Goal: Task Accomplishment & Management: Complete application form

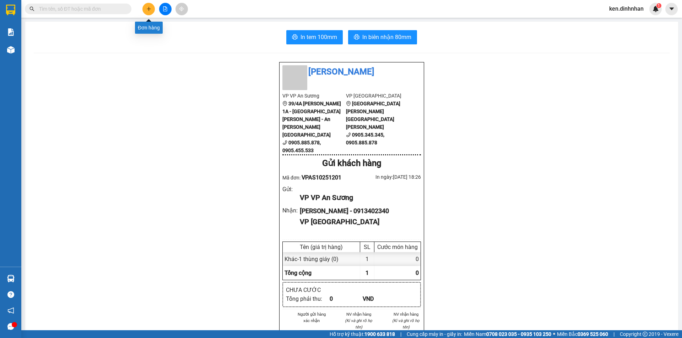
click at [151, 10] on icon "plus" at bounding box center [148, 8] width 5 height 5
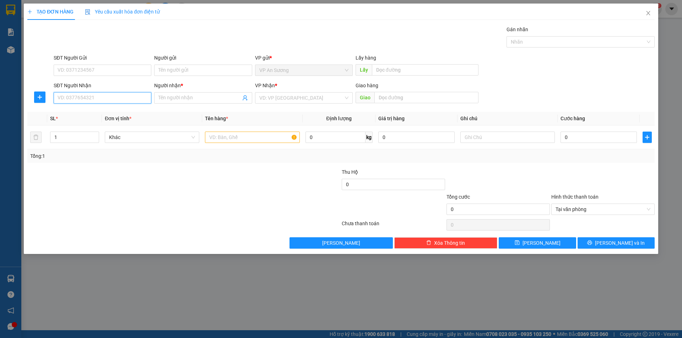
click at [98, 96] on input "SĐT Người Nhận" at bounding box center [103, 97] width 98 height 11
click at [126, 90] on div "SĐT Người Nhận" at bounding box center [103, 87] width 98 height 11
drag, startPoint x: 126, startPoint y: 94, endPoint x: 130, endPoint y: 84, distance: 10.4
click at [126, 95] on input "SĐT Người Nhận" at bounding box center [103, 97] width 98 height 11
click at [122, 100] on input "SĐT Người Nhận" at bounding box center [103, 97] width 98 height 11
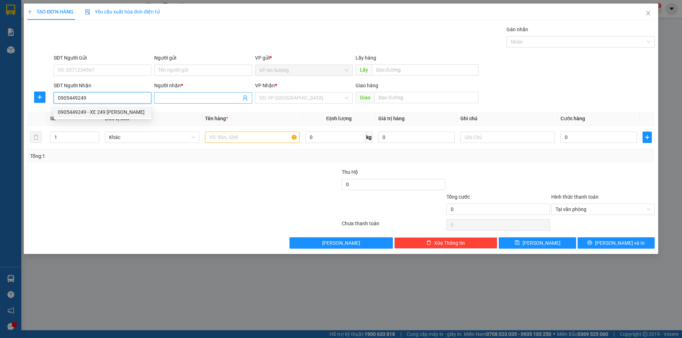
type input "0905449249"
click at [180, 101] on input "Người nhận *" at bounding box center [199, 98] width 82 height 8
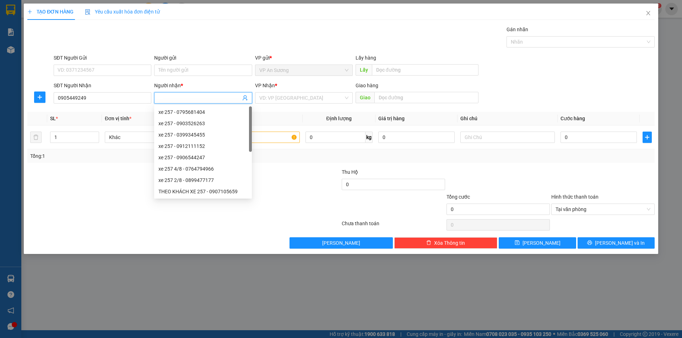
type input "e"
type input "xe 249"
click at [281, 98] on input "search" at bounding box center [301, 98] width 84 height 11
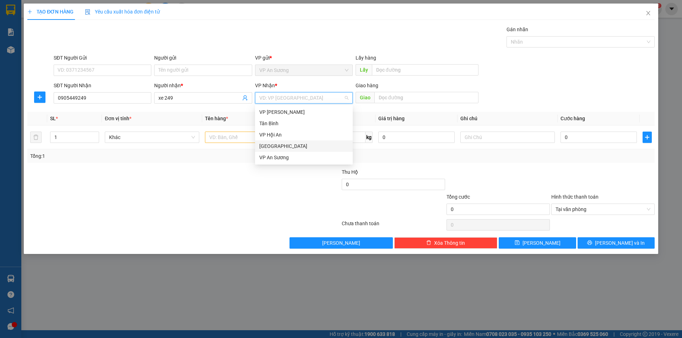
click at [295, 151] on div "[GEOGRAPHIC_DATA]" at bounding box center [304, 146] width 98 height 11
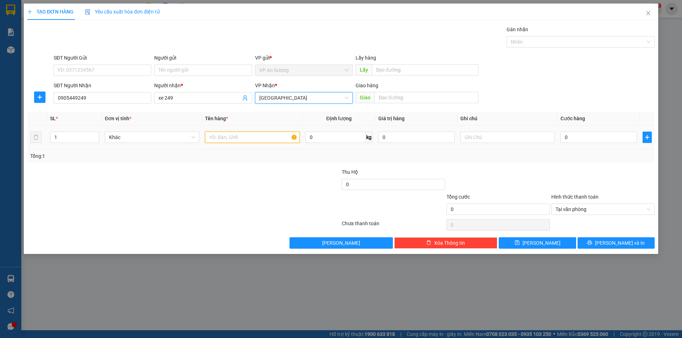
click at [239, 141] on input "text" at bounding box center [252, 137] width 94 height 11
click at [574, 44] on div at bounding box center [576, 42] width 137 height 9
type input "1 xốp"
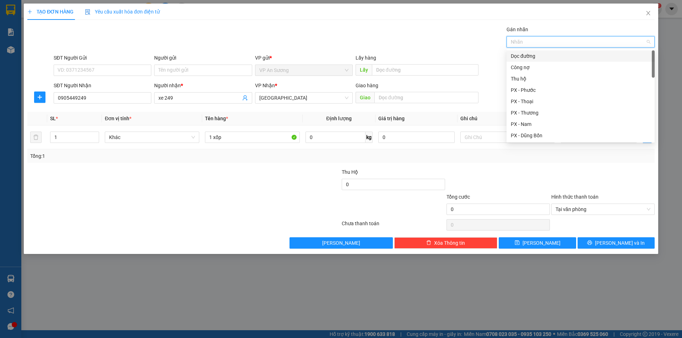
click at [545, 52] on div "Dọc đường" at bounding box center [580, 56] width 140 height 8
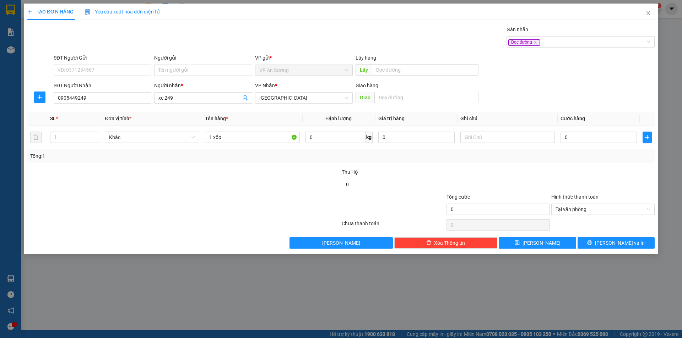
drag, startPoint x: 570, startPoint y: 174, endPoint x: 575, endPoint y: 135, distance: 39.1
click at [570, 173] on div at bounding box center [602, 180] width 105 height 25
click at [581, 136] on input "0" at bounding box center [598, 137] width 76 height 11
type input "2"
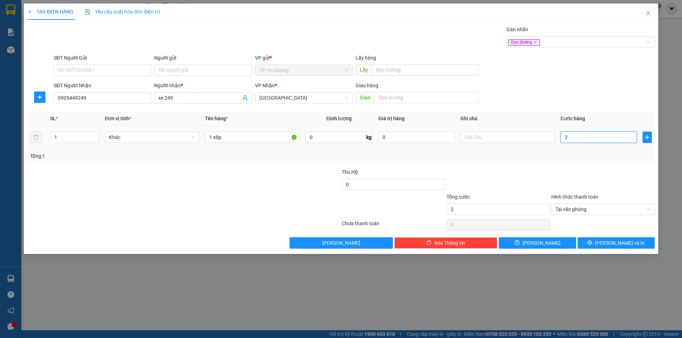
type input "25"
type input "250"
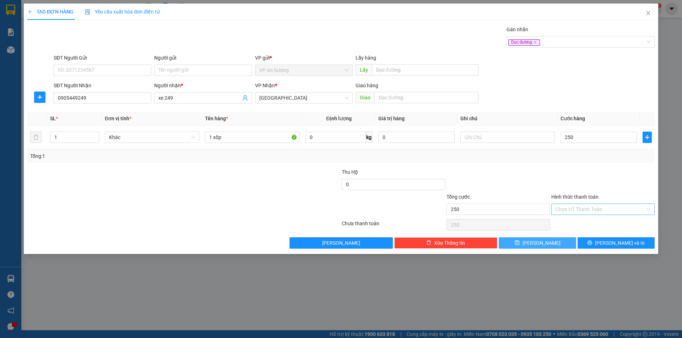
type input "250.000"
click at [559, 245] on button "[PERSON_NAME]" at bounding box center [536, 242] width 77 height 11
type input "0"
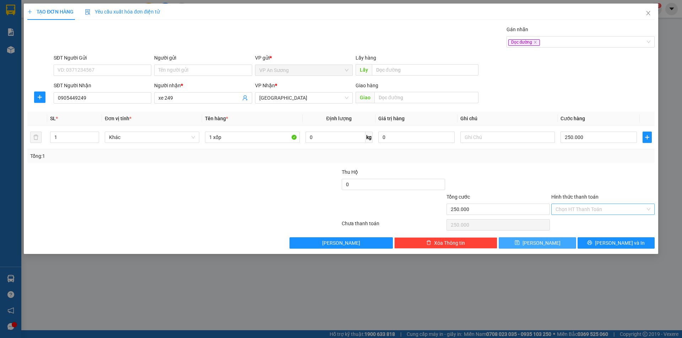
type input "0"
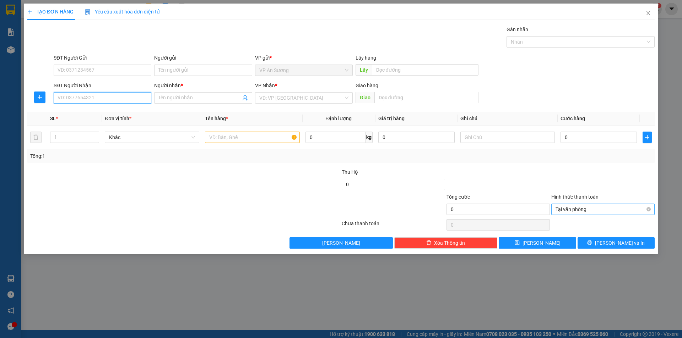
click at [74, 99] on input "SĐT Người Nhận" at bounding box center [103, 97] width 98 height 11
type input "0917794344"
click at [185, 96] on input "Người nhận *" at bounding box center [199, 98] width 82 height 8
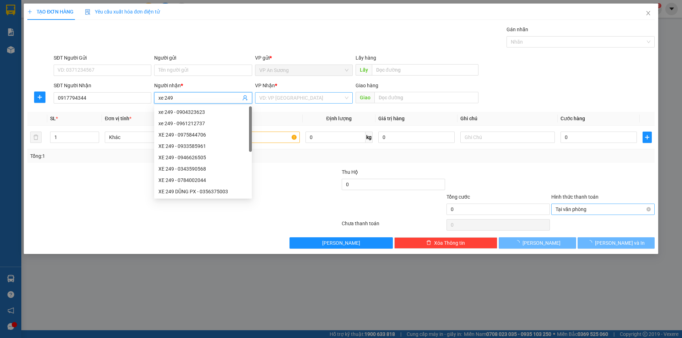
type input "xe 249"
click at [284, 101] on input "search" at bounding box center [301, 98] width 84 height 11
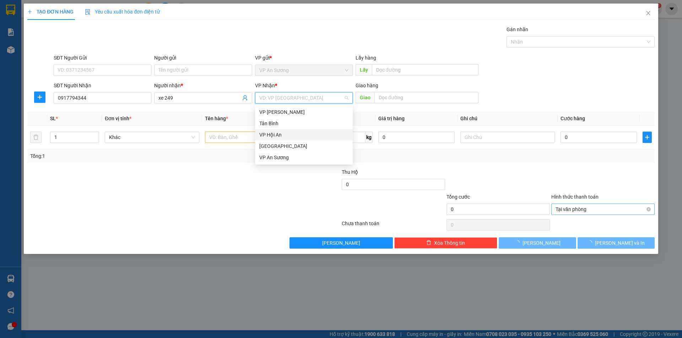
click at [291, 138] on div "VP Hội An" at bounding box center [303, 135] width 89 height 8
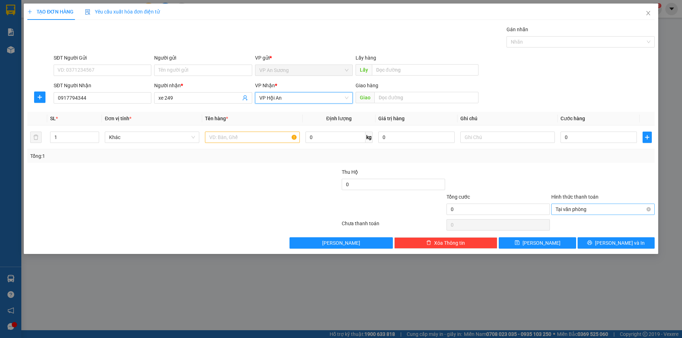
click at [296, 97] on span "VP Hội An" at bounding box center [303, 98] width 89 height 11
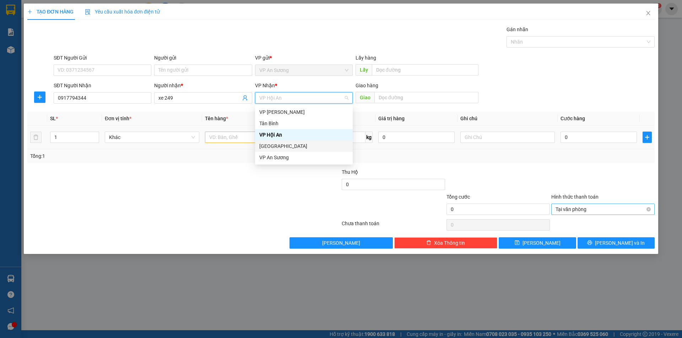
drag, startPoint x: 287, startPoint y: 146, endPoint x: 280, endPoint y: 147, distance: 6.8
click at [286, 146] on div "[GEOGRAPHIC_DATA]" at bounding box center [303, 146] width 89 height 8
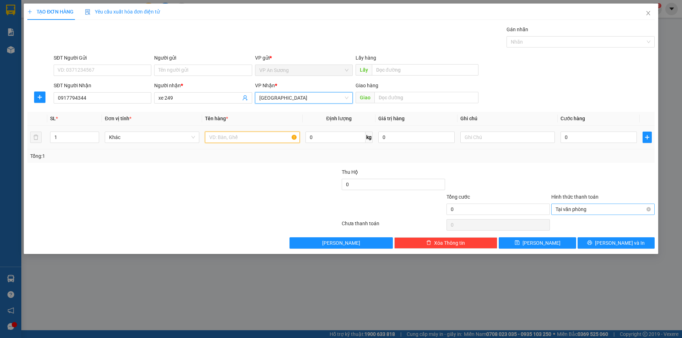
click at [240, 138] on input "text" at bounding box center [252, 137] width 94 height 11
drag, startPoint x: 581, startPoint y: 41, endPoint x: 557, endPoint y: 55, distance: 27.0
click at [580, 42] on div at bounding box center [576, 42] width 137 height 9
type input "1 lòng chim"
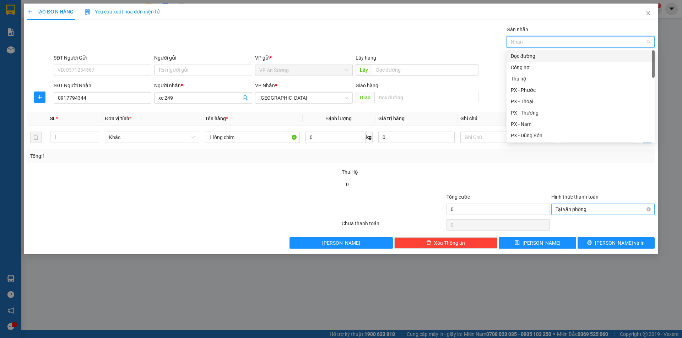
click at [548, 56] on div "Dọc đường" at bounding box center [580, 56] width 140 height 8
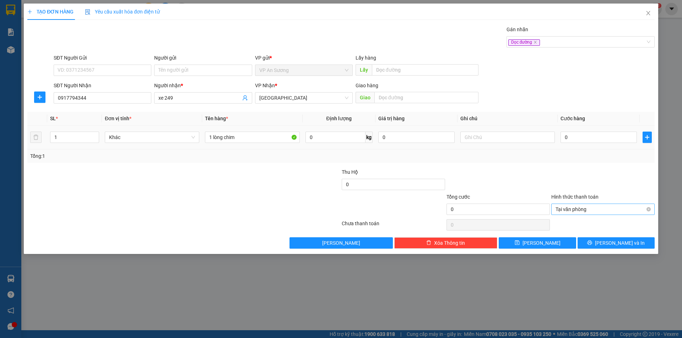
drag, startPoint x: 572, startPoint y: 160, endPoint x: 574, endPoint y: 145, distance: 15.0
click at [572, 159] on div "Tổng: 1" at bounding box center [340, 156] width 621 height 8
click at [574, 138] on input "0" at bounding box center [598, 137] width 76 height 11
type input "2"
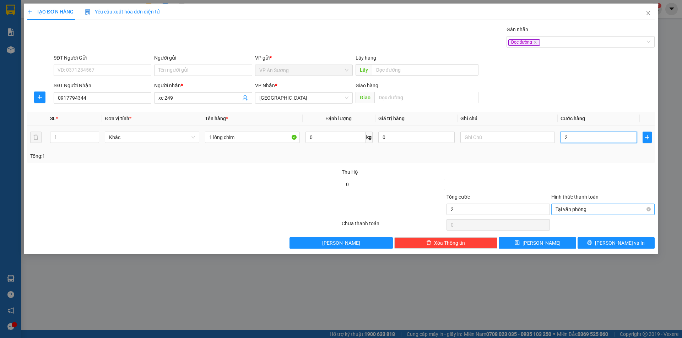
type input "25"
type input "250"
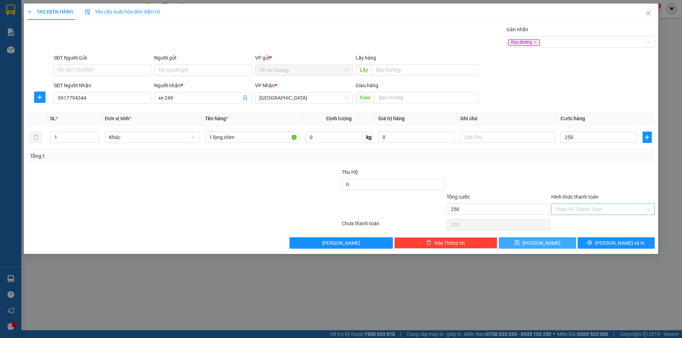
type input "250.000"
click at [568, 243] on button "[PERSON_NAME]" at bounding box center [536, 242] width 77 height 11
type input "0"
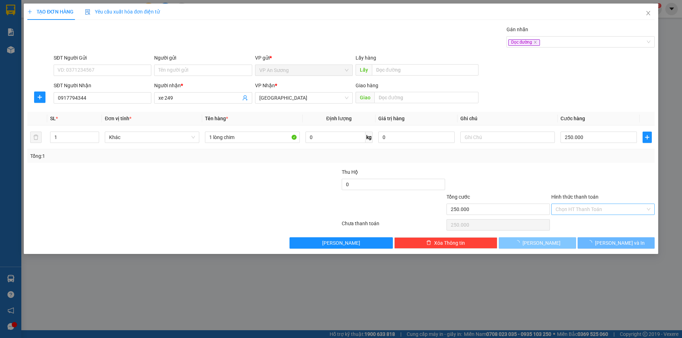
type input "0"
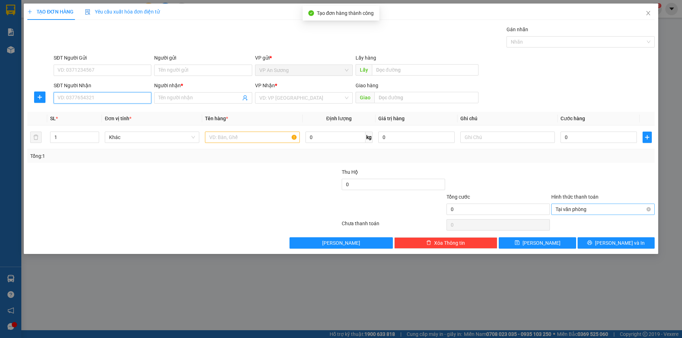
click at [100, 100] on input "SĐT Người Nhận" at bounding box center [103, 97] width 98 height 11
type input "0914350088"
click at [187, 100] on input "Người nhận *" at bounding box center [199, 98] width 82 height 8
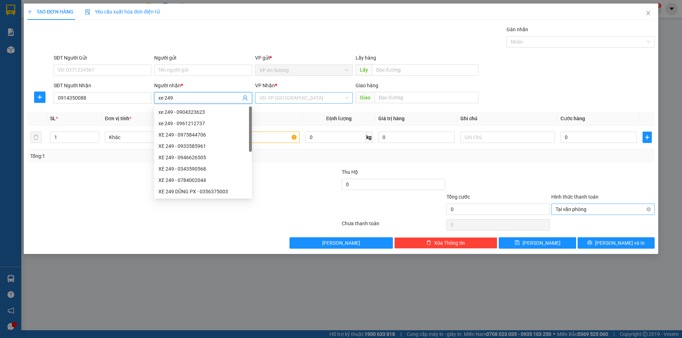
type input "xe 249"
click at [327, 96] on input "search" at bounding box center [301, 98] width 84 height 11
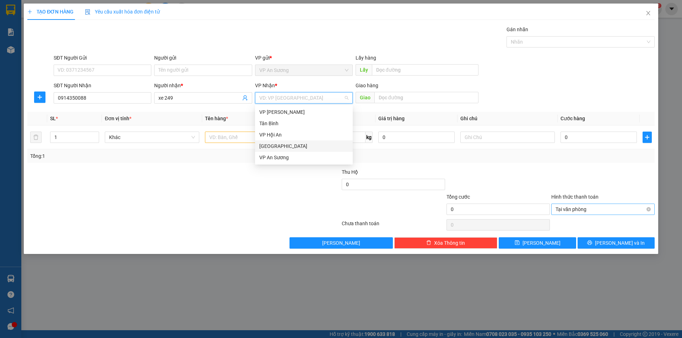
click at [299, 149] on div "[GEOGRAPHIC_DATA]" at bounding box center [303, 146] width 89 height 8
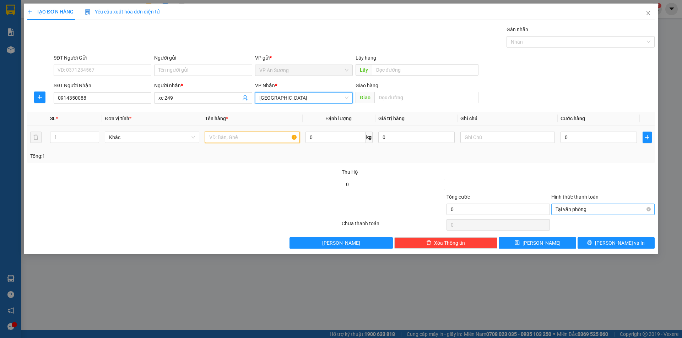
click at [239, 141] on input "text" at bounding box center [252, 137] width 94 height 11
click at [525, 43] on div at bounding box center [576, 42] width 137 height 9
type input "10 thùng"
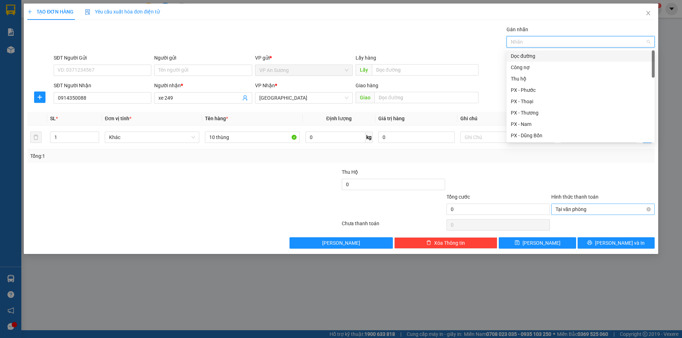
click at [525, 58] on div "Dọc đường" at bounding box center [580, 56] width 140 height 8
drag, startPoint x: 514, startPoint y: 173, endPoint x: 544, endPoint y: 154, distance: 35.7
click at [517, 172] on div at bounding box center [498, 180] width 105 height 25
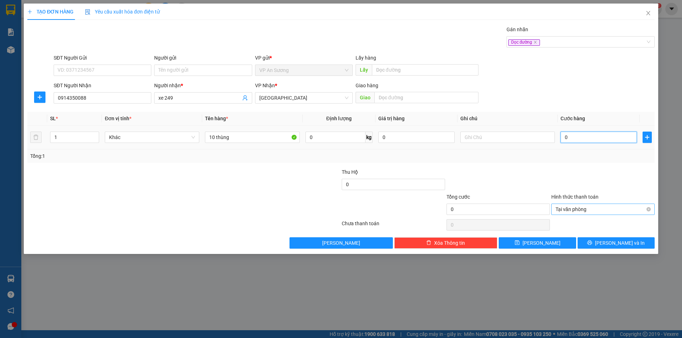
click at [576, 132] on input "0" at bounding box center [598, 137] width 76 height 11
type input "4"
type input "40"
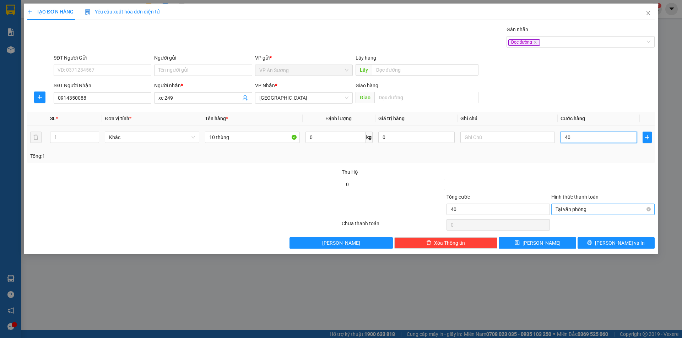
type input "400"
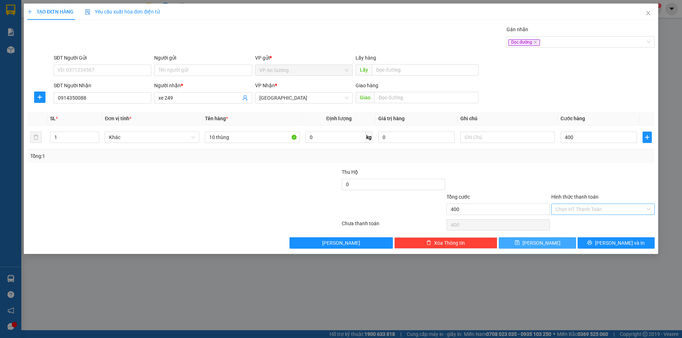
type input "400.000"
drag, startPoint x: 555, startPoint y: 244, endPoint x: 254, endPoint y: 87, distance: 339.3
click at [553, 245] on button "[PERSON_NAME]" at bounding box center [536, 242] width 77 height 11
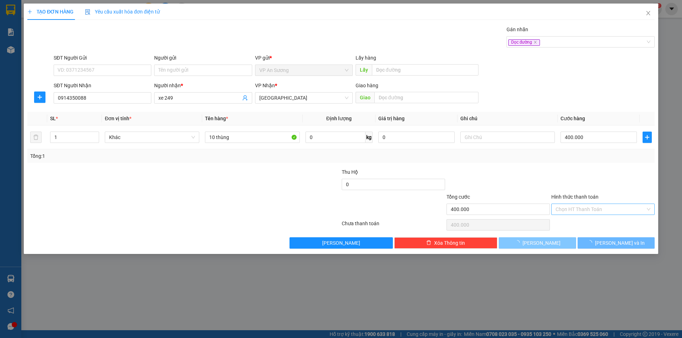
type input "0"
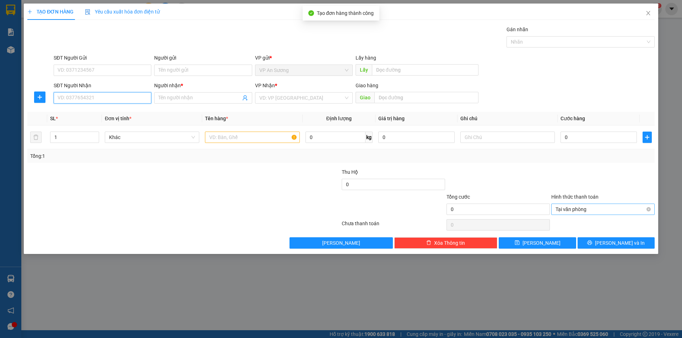
click at [107, 97] on input "SĐT Người Nhận" at bounding box center [103, 97] width 98 height 11
type input "0966425159"
click at [173, 93] on span at bounding box center [203, 97] width 98 height 11
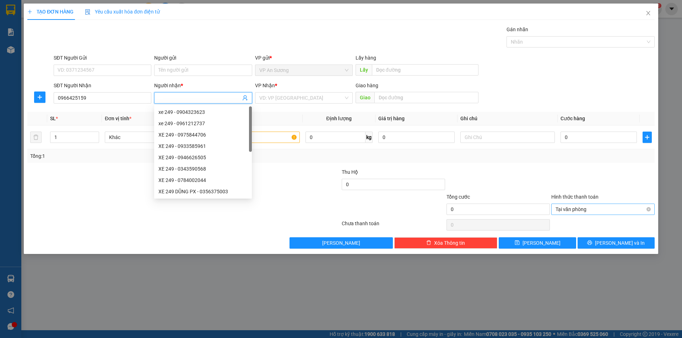
click at [177, 97] on input "Người nhận *" at bounding box center [199, 98] width 82 height 8
type input "xe 249"
drag, startPoint x: 293, startPoint y: 97, endPoint x: 290, endPoint y: 109, distance: 12.0
click at [293, 97] on input "search" at bounding box center [301, 98] width 84 height 11
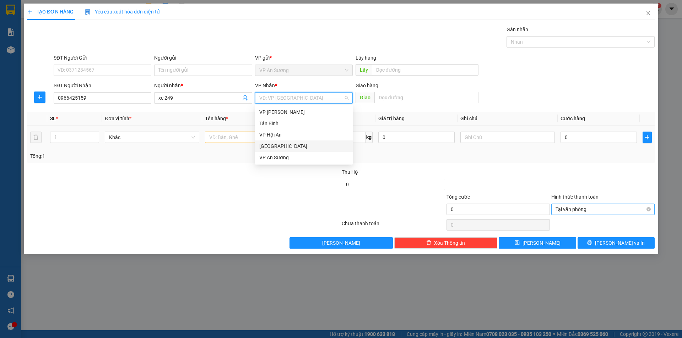
drag, startPoint x: 278, startPoint y: 146, endPoint x: 243, endPoint y: 140, distance: 35.0
click at [278, 147] on div "[GEOGRAPHIC_DATA]" at bounding box center [303, 146] width 89 height 8
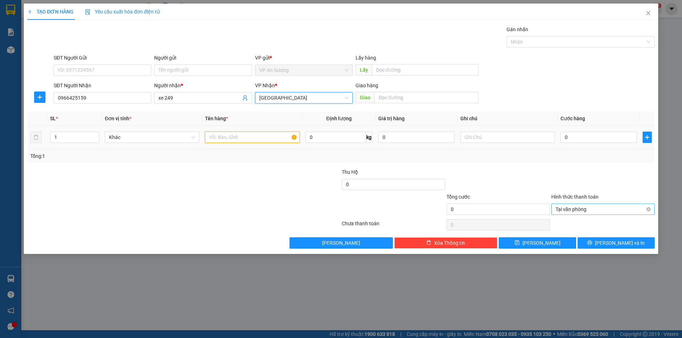
drag, startPoint x: 239, startPoint y: 138, endPoint x: 234, endPoint y: 133, distance: 6.8
click at [238, 138] on input "text" at bounding box center [252, 137] width 94 height 11
drag, startPoint x: 516, startPoint y: 45, endPoint x: 526, endPoint y: 51, distance: 11.8
click at [518, 45] on div at bounding box center [576, 42] width 137 height 9
type input "5 thùng"
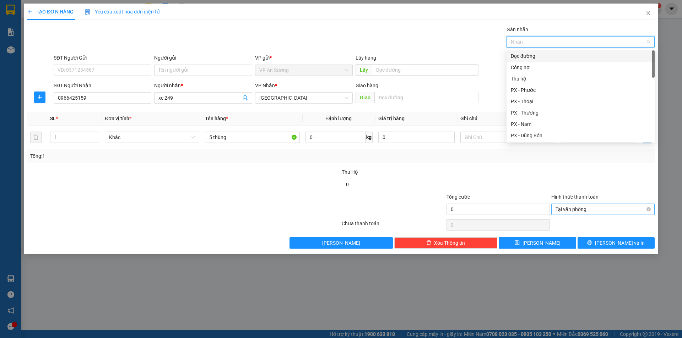
drag, startPoint x: 532, startPoint y: 55, endPoint x: 530, endPoint y: 132, distance: 76.4
click at [532, 56] on div "Dọc đường" at bounding box center [580, 56] width 140 height 8
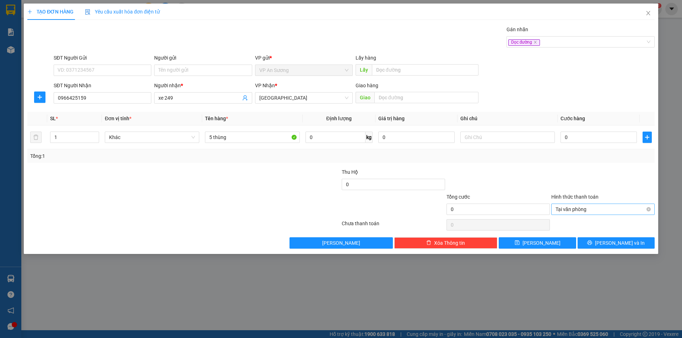
drag, startPoint x: 525, startPoint y: 186, endPoint x: 552, endPoint y: 167, distance: 32.7
click at [530, 181] on div at bounding box center [498, 180] width 105 height 25
click at [583, 132] on input "0" at bounding box center [598, 137] width 76 height 11
type input "2"
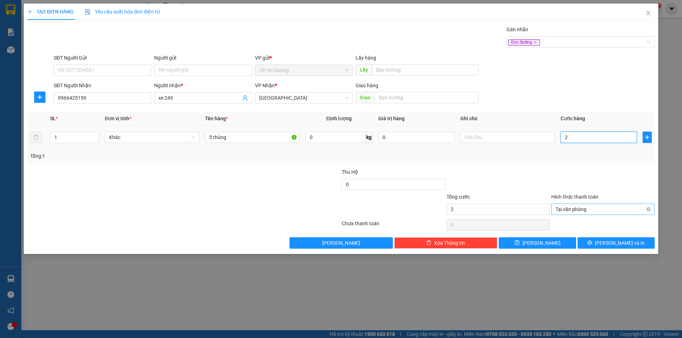
type input "20"
type input "200"
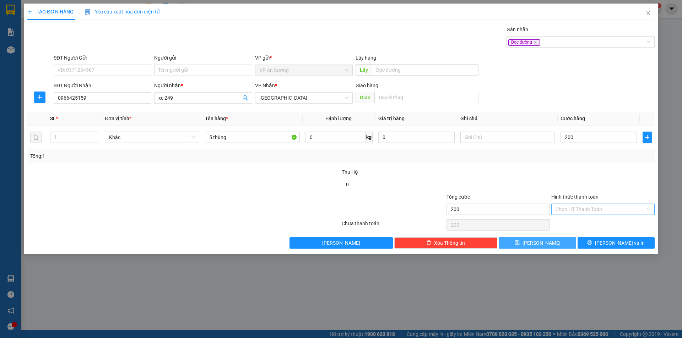
type input "200.000"
drag, startPoint x: 556, startPoint y: 248, endPoint x: 400, endPoint y: 209, distance: 160.1
click at [555, 248] on button "[PERSON_NAME]" at bounding box center [536, 242] width 77 height 11
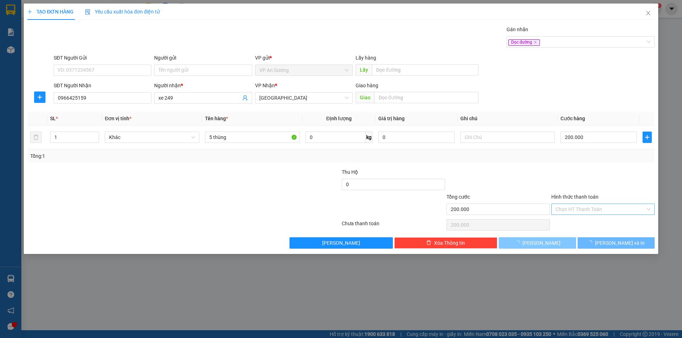
type input "0"
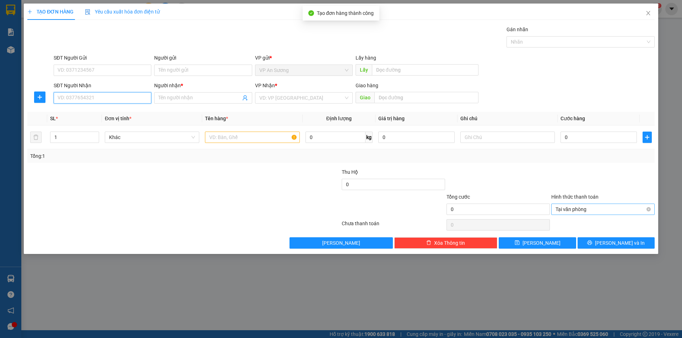
click at [89, 101] on input "SĐT Người Nhận" at bounding box center [103, 97] width 98 height 11
type input "0935390333"
click at [177, 96] on input "Người nhận *" at bounding box center [199, 98] width 82 height 8
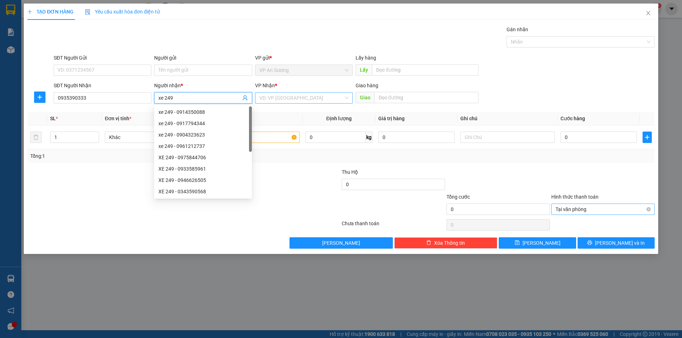
type input "xe 249"
click at [307, 99] on input "search" at bounding box center [301, 98] width 84 height 11
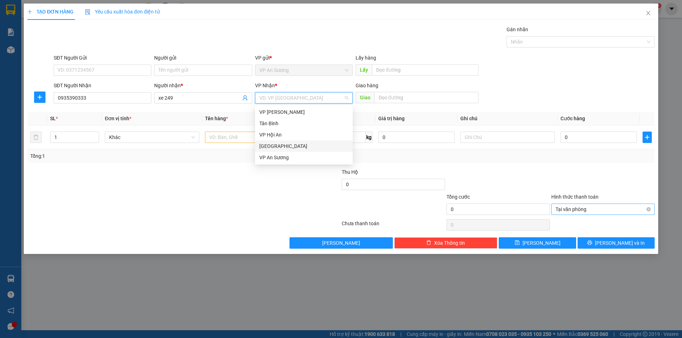
click at [286, 149] on div "[GEOGRAPHIC_DATA]" at bounding box center [303, 146] width 89 height 8
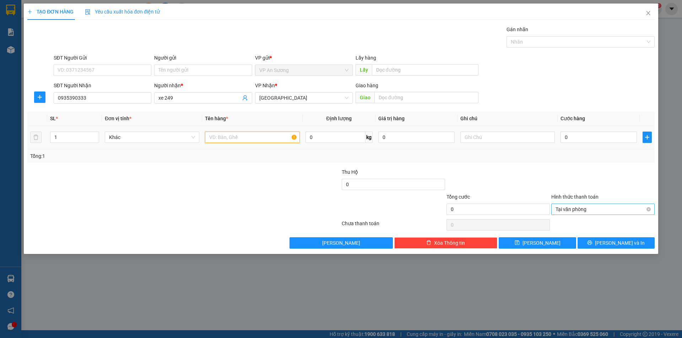
click at [244, 138] on input "text" at bounding box center [252, 137] width 94 height 11
type input "36 thùng"
click at [415, 99] on input "text" at bounding box center [426, 97] width 104 height 11
type input "d"
type input "điện bàn"
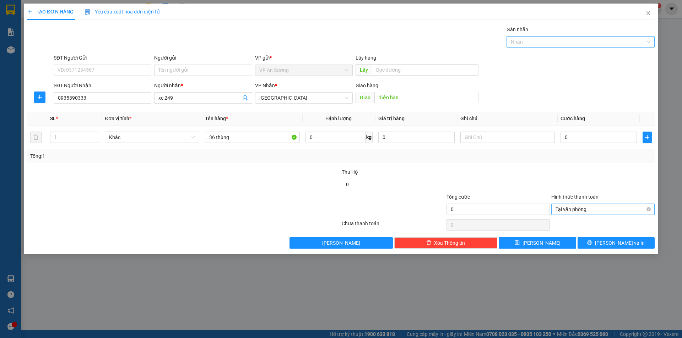
click at [518, 48] on div "Gán nhãn Nhãn" at bounding box center [580, 38] width 148 height 25
click at [521, 44] on div at bounding box center [576, 42] width 137 height 9
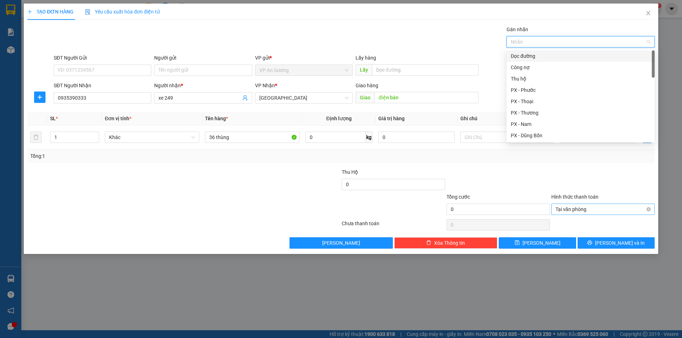
click at [566, 51] on div "Dọc đường" at bounding box center [580, 55] width 148 height 11
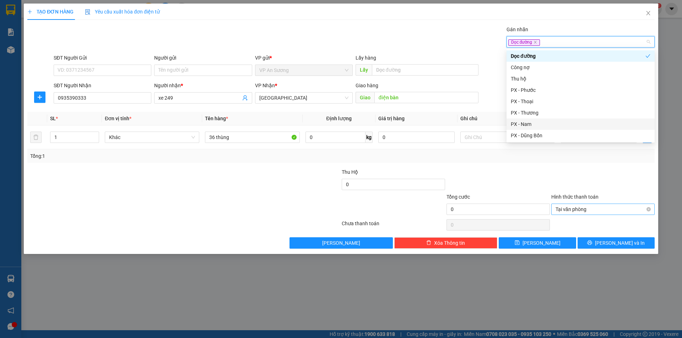
type input "d"
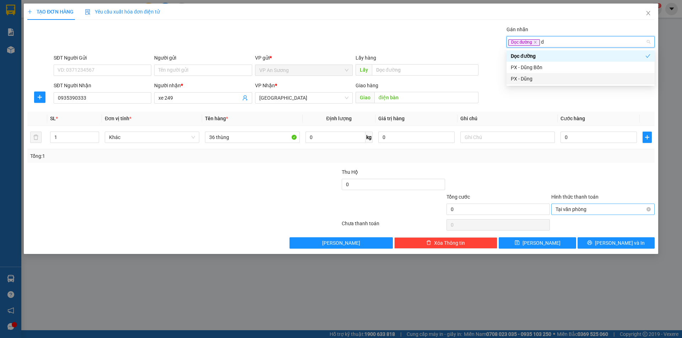
drag, startPoint x: 542, startPoint y: 74, endPoint x: 522, endPoint y: 142, distance: 70.7
click at [542, 75] on div "PX - Dũng" at bounding box center [580, 78] width 148 height 11
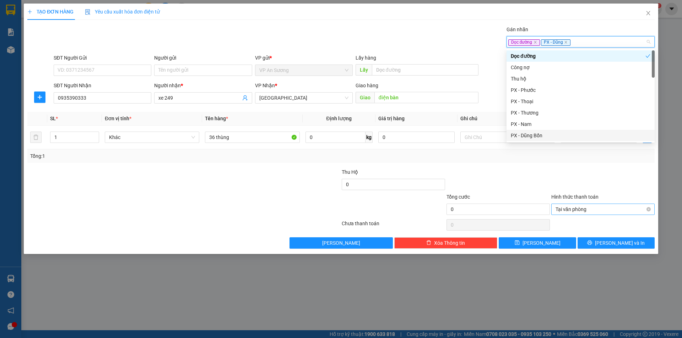
drag, startPoint x: 519, startPoint y: 168, endPoint x: 524, endPoint y: 168, distance: 4.6
click at [524, 168] on div "Transit Pickup Surcharge Ids Transit Deliver Surcharge Ids Transit Deliver Surc…" at bounding box center [340, 137] width 627 height 223
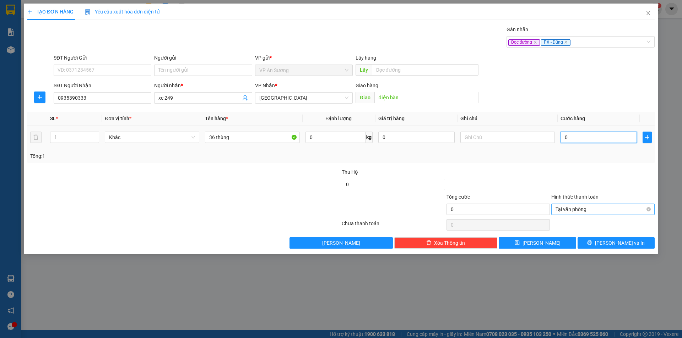
click at [591, 141] on input "0" at bounding box center [598, 137] width 76 height 11
click at [599, 42] on div "Dọc đường PX - [PERSON_NAME]" at bounding box center [576, 42] width 137 height 9
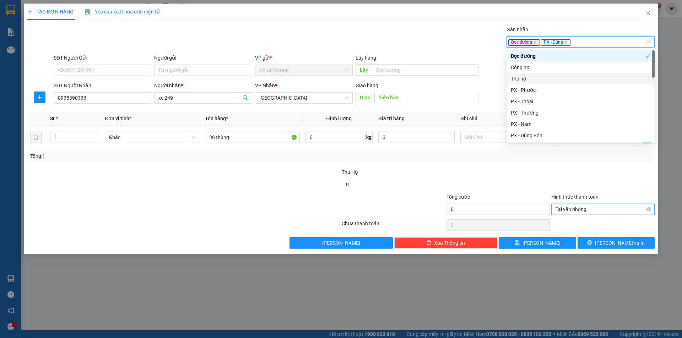
click at [519, 83] on div "Thu hộ" at bounding box center [580, 78] width 148 height 11
drag, startPoint x: 517, startPoint y: 164, endPoint x: 548, endPoint y: 153, distance: 33.2
click at [521, 163] on div "Transit Pickup Surcharge Ids Transit Deliver Surcharge Ids Transit Deliver Surc…" at bounding box center [340, 137] width 627 height 223
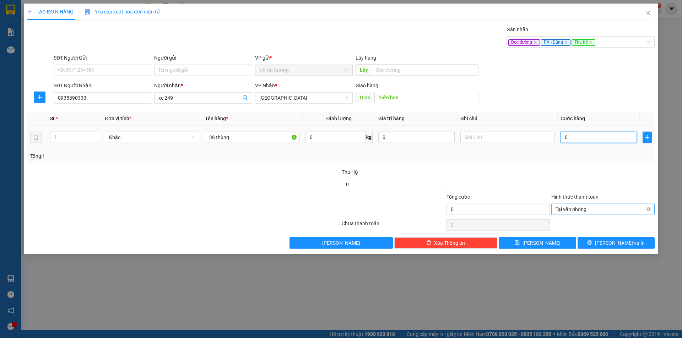
click at [579, 133] on input "0" at bounding box center [598, 137] width 76 height 11
type input "1"
type input "14"
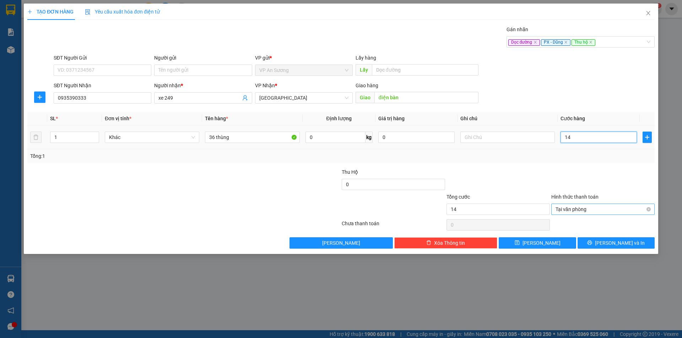
type input "144"
type input "1.440"
type input "1.440.000"
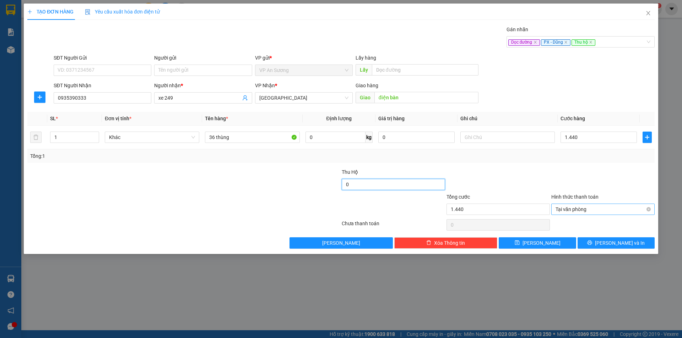
type input "1.440.000"
click at [386, 185] on input "0" at bounding box center [393, 184] width 103 height 11
type input "3.000.000"
click at [355, 207] on div at bounding box center [393, 205] width 105 height 25
click at [608, 166] on div "Transit Pickup Surcharge Ids Transit Deliver Surcharge Ids Transit Deliver Surc…" at bounding box center [340, 137] width 627 height 223
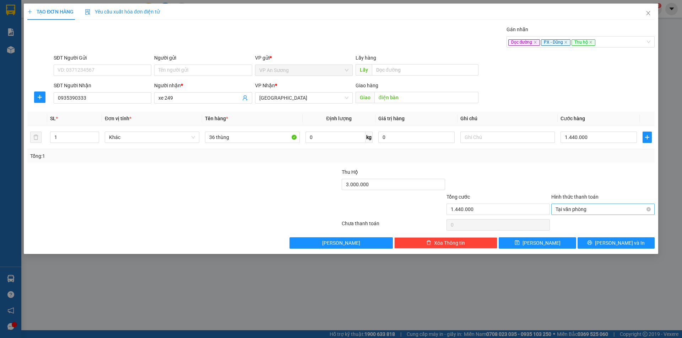
click at [611, 185] on div at bounding box center [602, 180] width 105 height 25
type input "1.440.000"
click at [632, 181] on div at bounding box center [602, 180] width 105 height 25
click at [554, 242] on button "[PERSON_NAME]" at bounding box center [536, 242] width 77 height 11
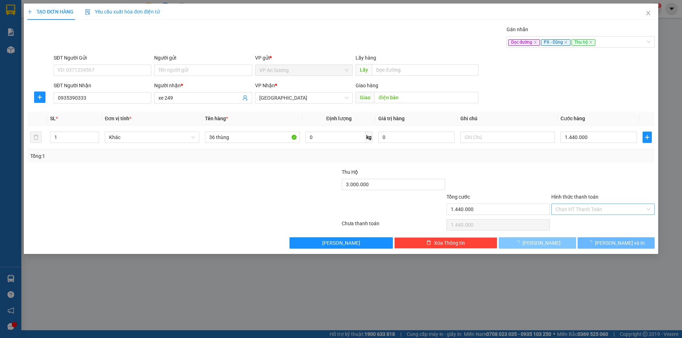
type input "0"
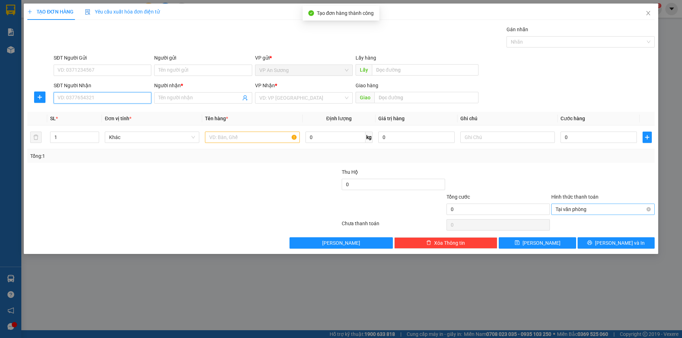
click at [94, 101] on input "SĐT Người Nhận" at bounding box center [103, 97] width 98 height 11
type input "0913378756"
click at [201, 95] on input "Người nhận *" at bounding box center [199, 98] width 82 height 8
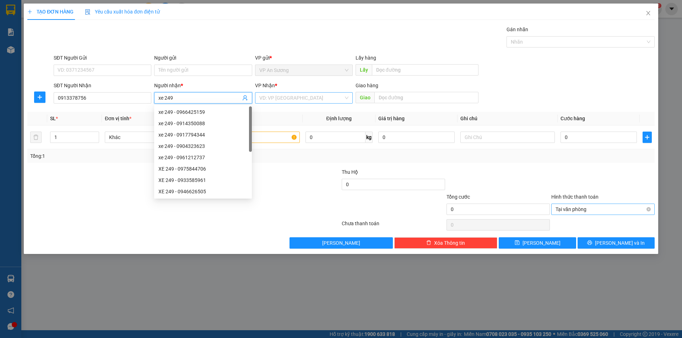
type input "xe 249"
drag, startPoint x: 293, startPoint y: 100, endPoint x: 289, endPoint y: 141, distance: 41.4
click at [293, 100] on input "search" at bounding box center [301, 98] width 84 height 11
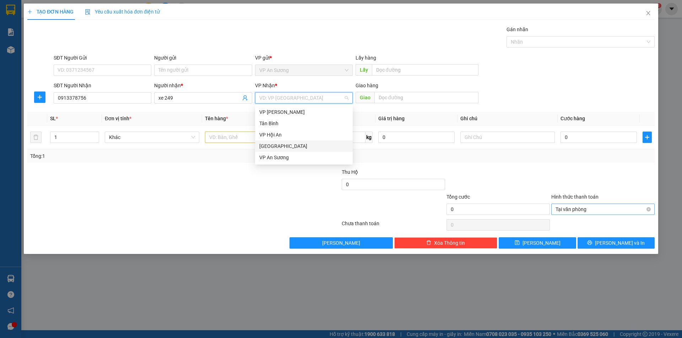
click at [288, 151] on div "[GEOGRAPHIC_DATA]" at bounding box center [304, 146] width 98 height 11
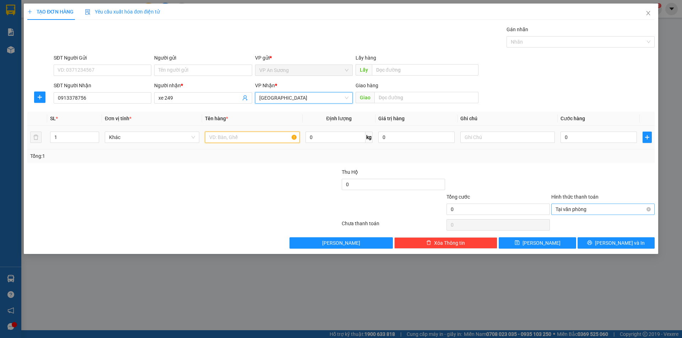
click at [237, 140] on input "text" at bounding box center [252, 137] width 94 height 11
type input "10 thùng"
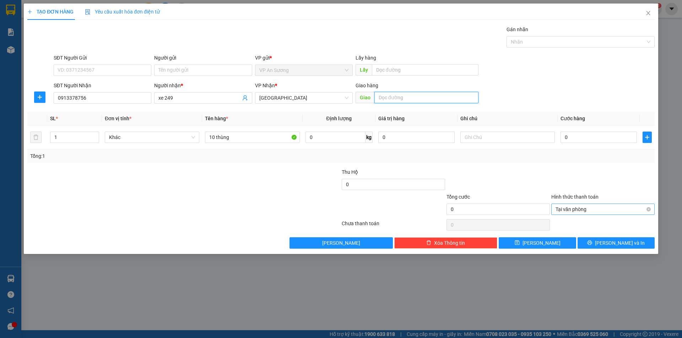
click at [387, 94] on input "text" at bounding box center [426, 97] width 104 height 11
click at [579, 42] on div at bounding box center [576, 42] width 137 height 9
type input "sát hạch"
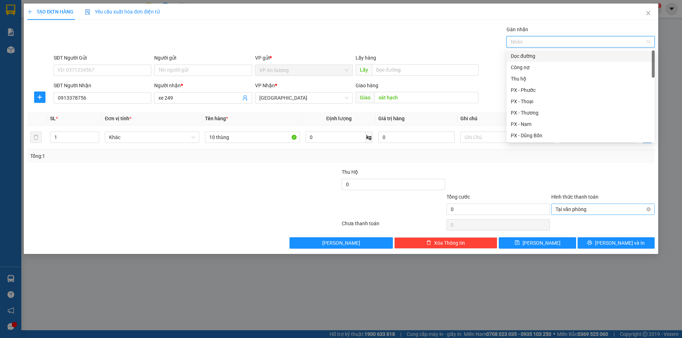
click at [546, 57] on div "Dọc đường" at bounding box center [580, 56] width 140 height 8
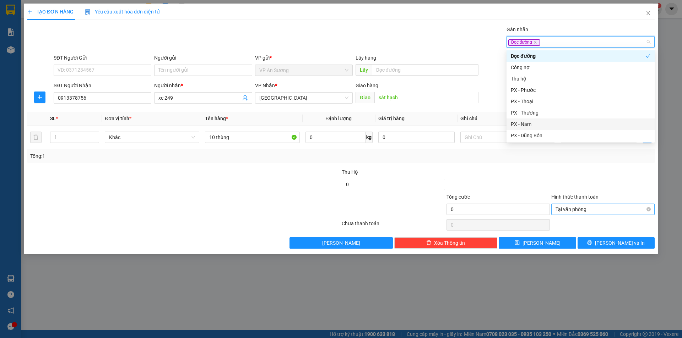
type input "d"
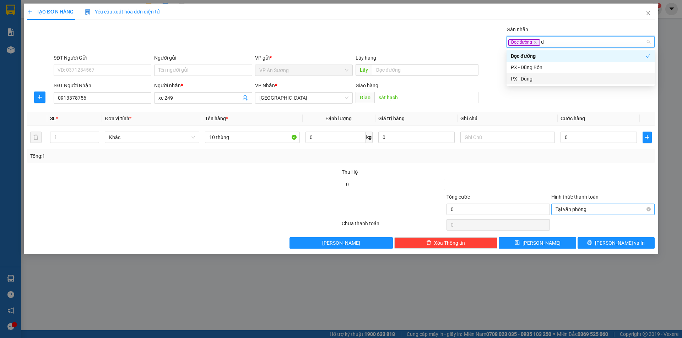
click at [537, 83] on div "PX - Dũng" at bounding box center [580, 78] width 148 height 11
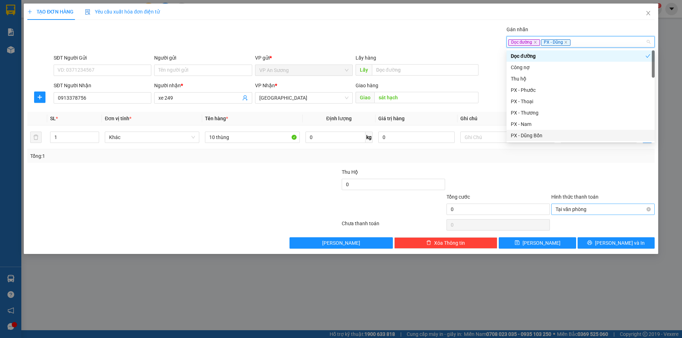
click at [523, 178] on div at bounding box center [498, 180] width 105 height 25
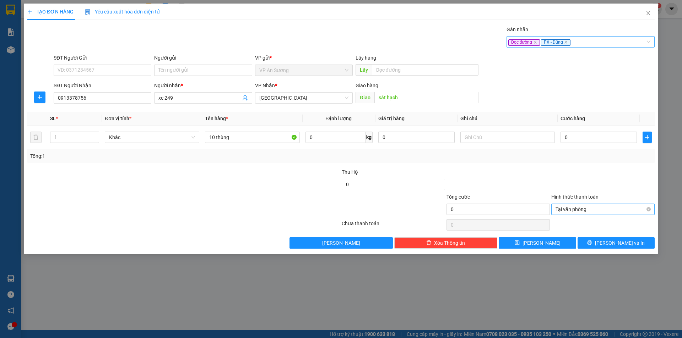
click at [581, 43] on div "Dọc đường PX - [PERSON_NAME]" at bounding box center [576, 42] width 137 height 9
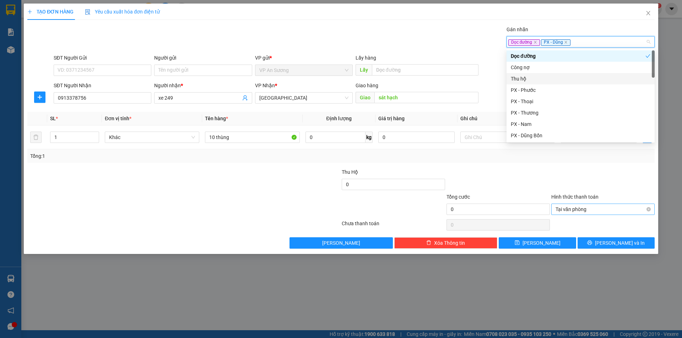
drag, startPoint x: 535, startPoint y: 81, endPoint x: 588, endPoint y: 83, distance: 53.3
click at [535, 81] on div "Thu hộ" at bounding box center [580, 79] width 140 height 8
drag, startPoint x: 464, startPoint y: 170, endPoint x: 422, endPoint y: 180, distance: 43.7
click at [464, 170] on div at bounding box center [498, 180] width 105 height 25
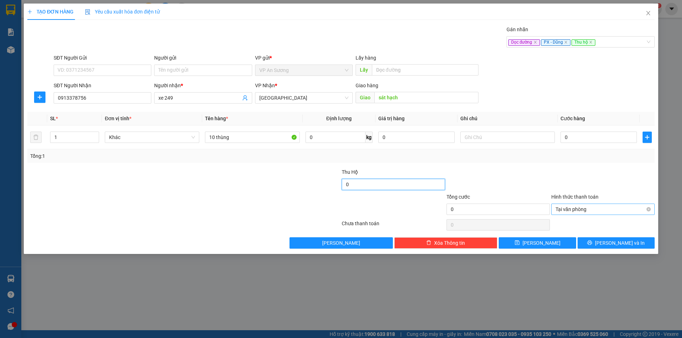
click at [417, 185] on input "0" at bounding box center [393, 184] width 103 height 11
type input "1.000.000"
click at [577, 137] on input "0" at bounding box center [598, 137] width 76 height 11
type input "4"
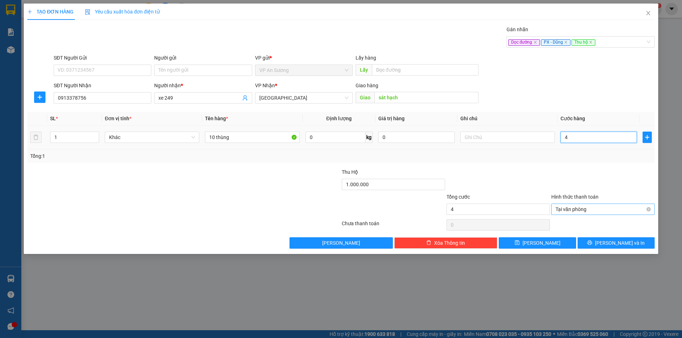
type input "40"
type input "400"
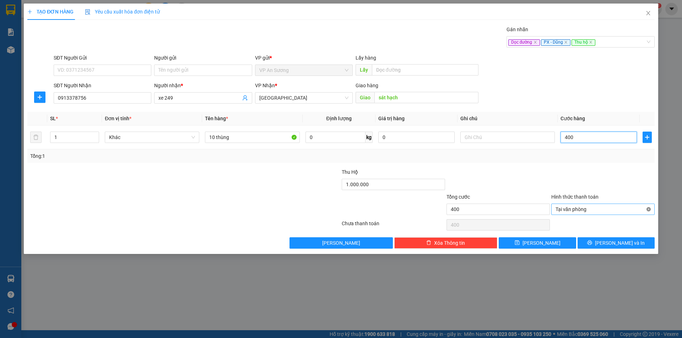
drag, startPoint x: 649, startPoint y: 210, endPoint x: 607, endPoint y: 221, distance: 43.3
type input "400.000"
click at [555, 245] on button "[PERSON_NAME]" at bounding box center [536, 242] width 77 height 11
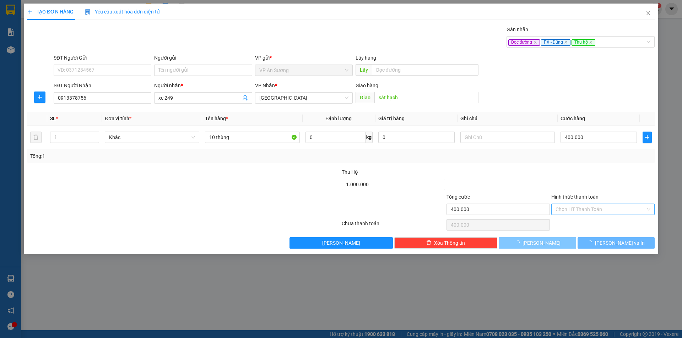
type input "0"
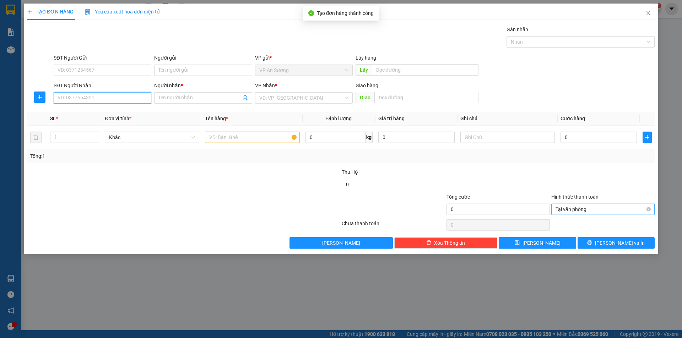
click at [99, 99] on input "SĐT Người Nhận" at bounding box center [103, 97] width 98 height 11
type input "0905449249"
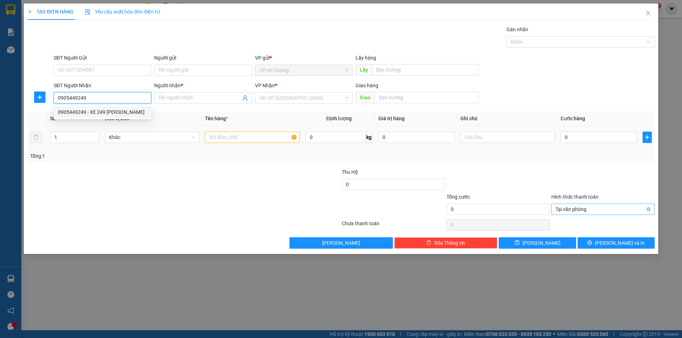
drag, startPoint x: 117, startPoint y: 112, endPoint x: 223, endPoint y: 145, distance: 111.2
click at [119, 112] on div "0905449249 - XE 249 [PERSON_NAME]" at bounding box center [102, 112] width 89 height 8
type input "XE 249 [PERSON_NAME]"
type input "0905449249"
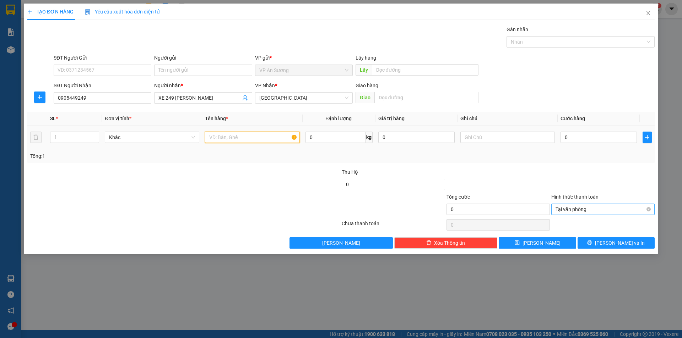
click at [240, 140] on input "text" at bounding box center [252, 137] width 94 height 11
type input "12 thùng+2 bì"
click at [411, 102] on input "text" at bounding box center [426, 97] width 104 height 11
click at [515, 44] on div at bounding box center [576, 42] width 137 height 9
type input "tam kỳ"
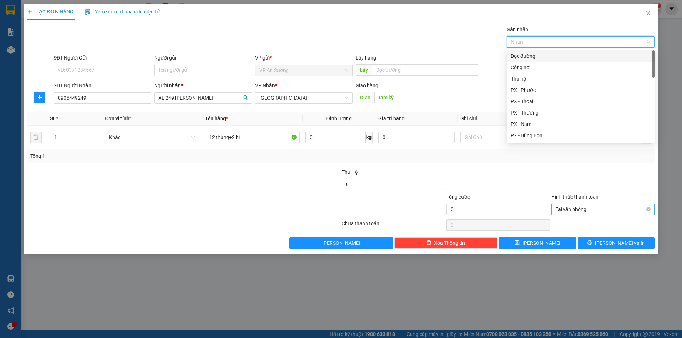
click at [531, 55] on div "Dọc đường" at bounding box center [580, 56] width 140 height 8
type input "d"
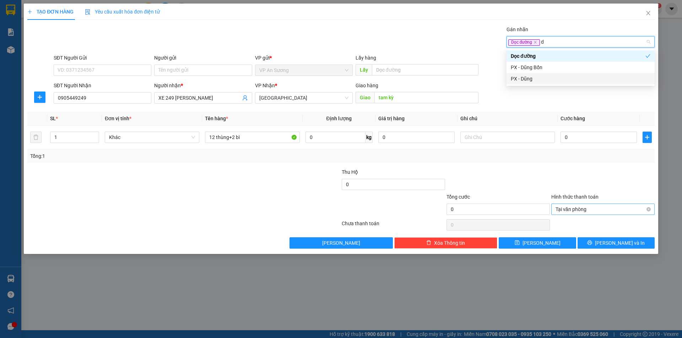
click at [547, 83] on div "PX - Dũng" at bounding box center [580, 78] width 148 height 11
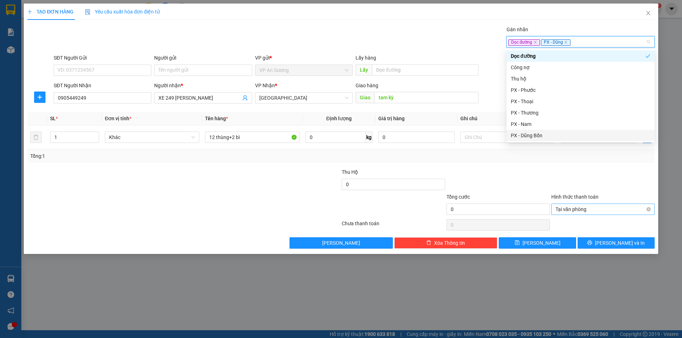
click at [537, 168] on div "Transit Pickup Surcharge Ids Transit Deliver Surcharge Ids Transit Deliver Surc…" at bounding box center [340, 137] width 627 height 223
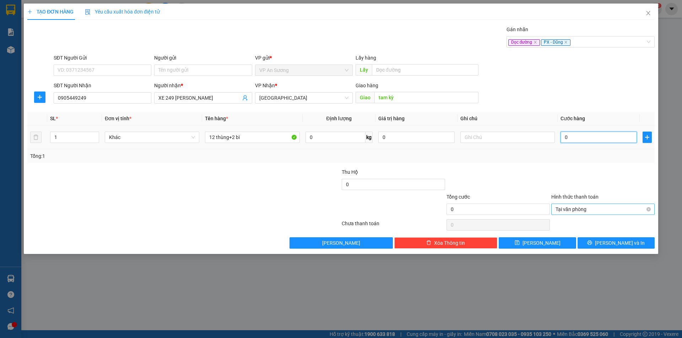
type input "5"
type input "56"
type input "560"
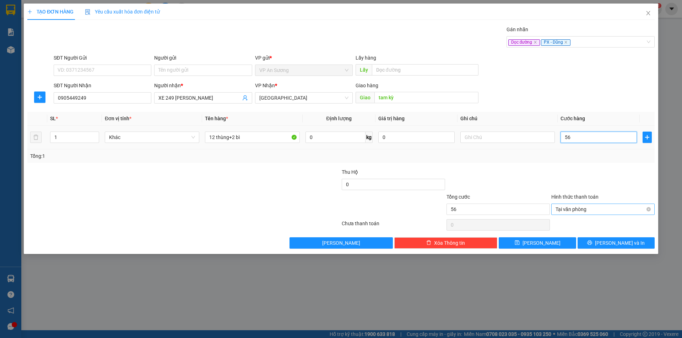
type input "560"
type input "560.000"
click at [229, 101] on input "XE 249 [PERSON_NAME]" at bounding box center [199, 98] width 82 height 8
type input "XE 249 ( [PERSON_NAME] )"
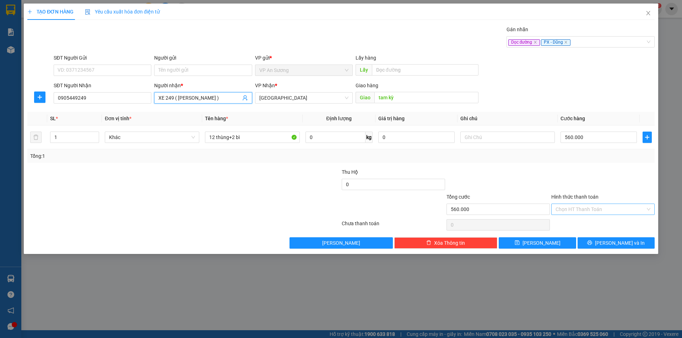
type input "560.000"
type input "XE 249 ( [PERSON_NAME] )"
drag, startPoint x: 552, startPoint y: 242, endPoint x: 399, endPoint y: 207, distance: 157.0
click at [551, 243] on button "[PERSON_NAME]" at bounding box center [536, 242] width 77 height 11
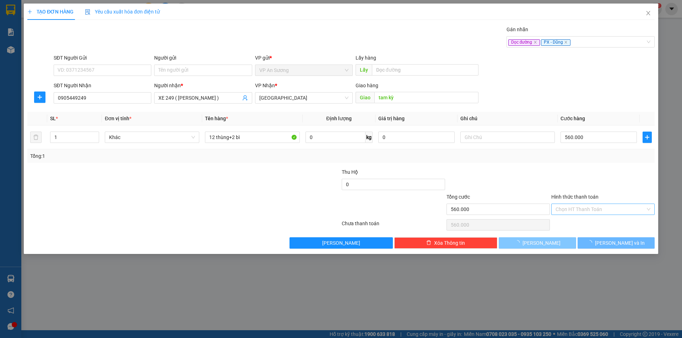
type input "0"
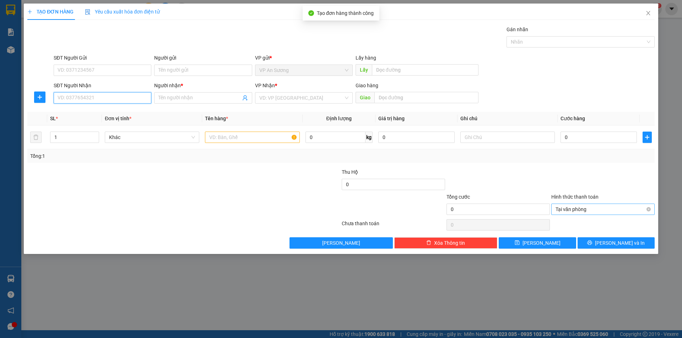
click at [124, 100] on input "SĐT Người Nhận" at bounding box center [103, 97] width 98 height 11
type input "0914317138"
click at [174, 101] on input "Người nhận *" at bounding box center [199, 98] width 82 height 8
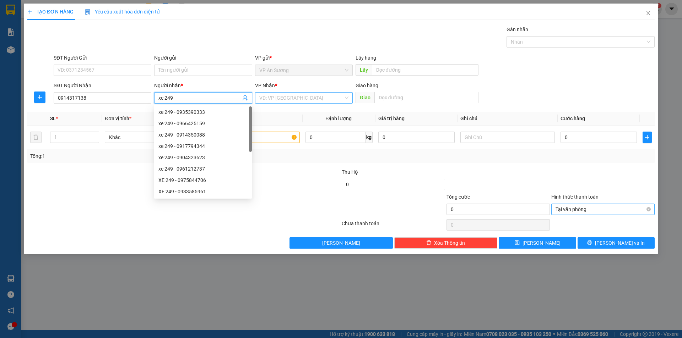
type input "xe 249"
click at [295, 97] on input "search" at bounding box center [301, 98] width 84 height 11
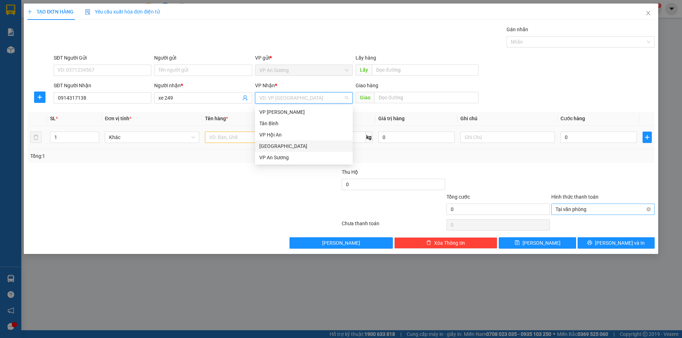
drag, startPoint x: 278, startPoint y: 147, endPoint x: 236, endPoint y: 145, distance: 41.9
click at [277, 148] on div "[GEOGRAPHIC_DATA]" at bounding box center [303, 146] width 89 height 8
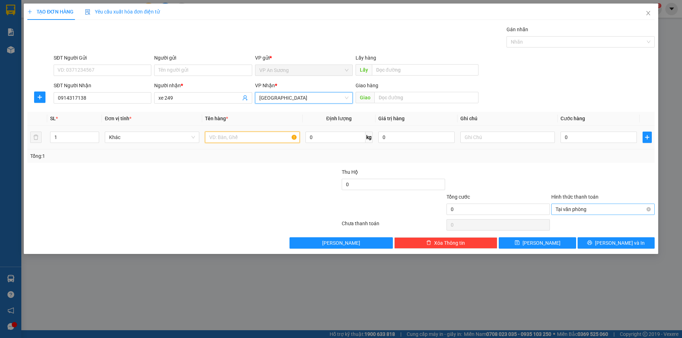
click at [234, 142] on input "text" at bounding box center [252, 137] width 94 height 11
type input "32 thùng+ 10 bì"
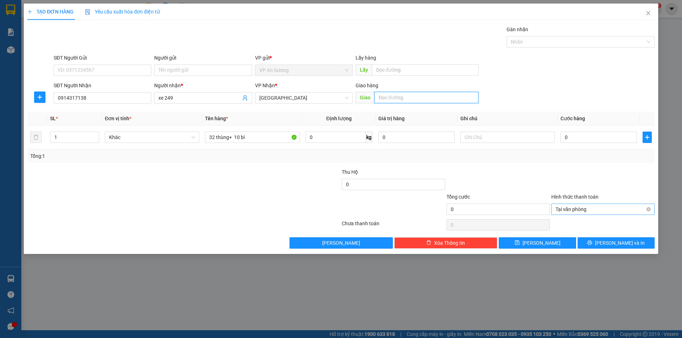
click at [388, 96] on input "text" at bounding box center [426, 97] width 104 height 11
click at [545, 39] on div at bounding box center [576, 42] width 137 height 9
type input "bình định"
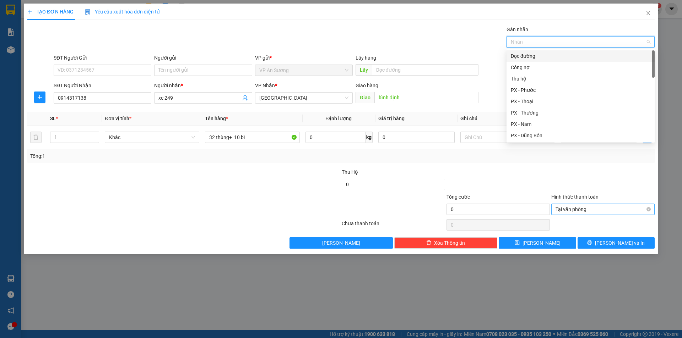
click at [539, 58] on div "Dọc đường" at bounding box center [580, 56] width 140 height 8
type input "d"
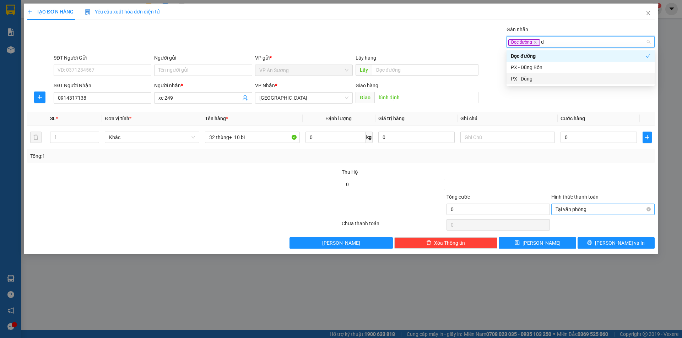
click at [547, 84] on div "PX - Dũng" at bounding box center [580, 78] width 148 height 11
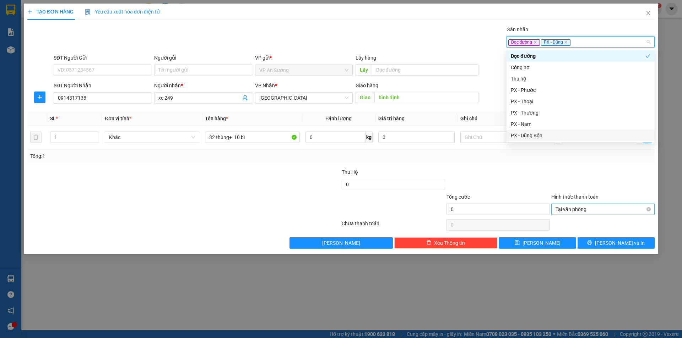
click at [553, 167] on div "Transit Pickup Surcharge Ids Transit Deliver Surcharge Ids Transit Deliver Surc…" at bounding box center [340, 137] width 627 height 223
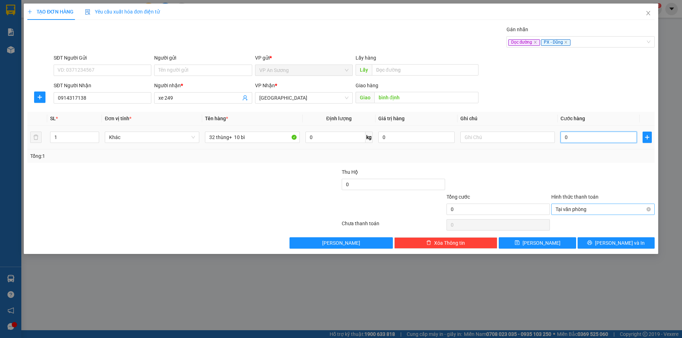
click at [583, 138] on input "0" at bounding box center [598, 137] width 76 height 11
type input "1"
type input "14"
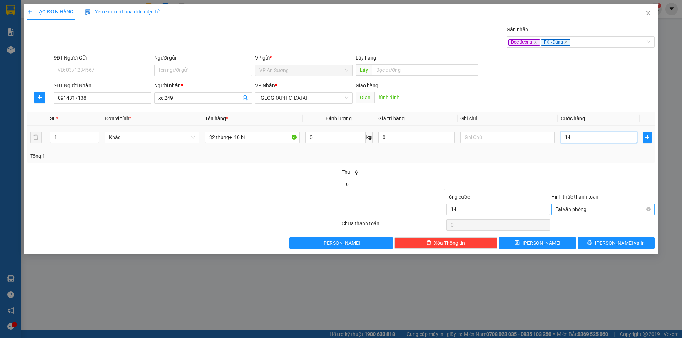
type input "140"
type input "1.400"
click at [651, 209] on div "Tại văn phòng" at bounding box center [602, 209] width 103 height 11
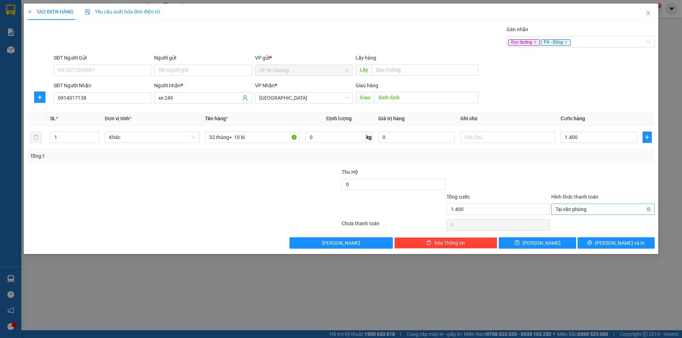
type input "1.400.000"
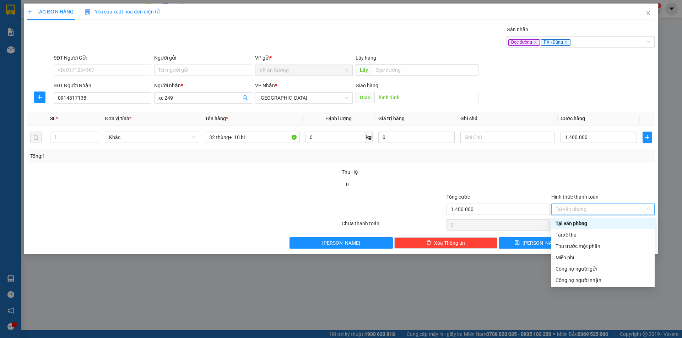
click at [639, 174] on div at bounding box center [602, 180] width 105 height 25
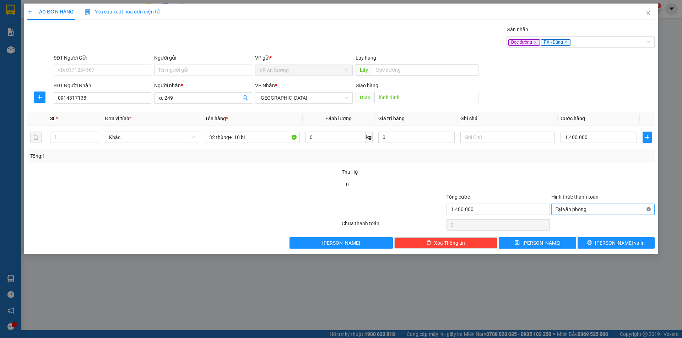
type input "1.400.000"
click at [603, 173] on div at bounding box center [602, 180] width 105 height 25
drag, startPoint x: 524, startPoint y: 241, endPoint x: 517, endPoint y: 239, distance: 8.2
click at [524, 241] on button "[PERSON_NAME]" at bounding box center [536, 242] width 77 height 11
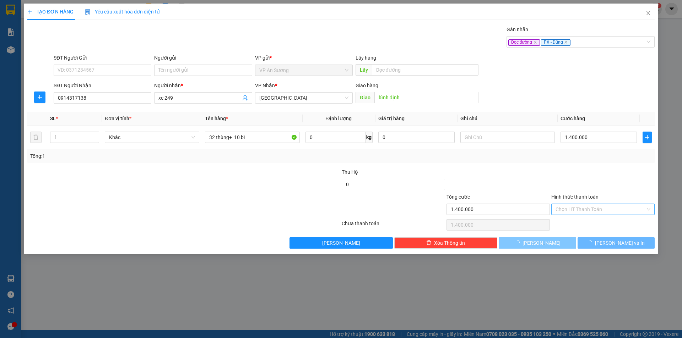
type input "0"
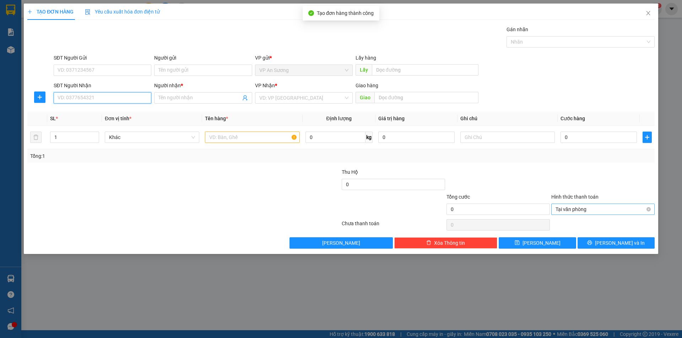
click at [137, 98] on input "SĐT Người Nhận" at bounding box center [103, 97] width 98 height 11
type input "0905449249"
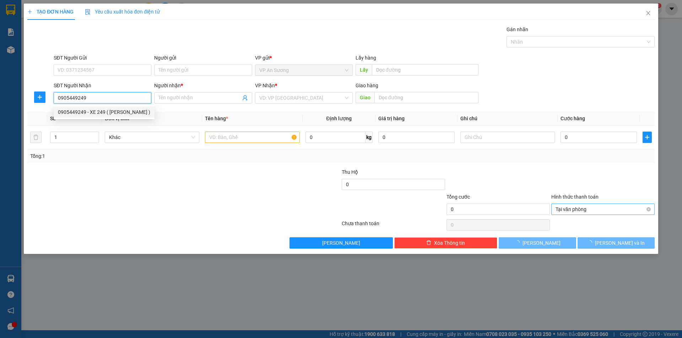
drag, startPoint x: 121, startPoint y: 111, endPoint x: 129, endPoint y: 113, distance: 8.1
click at [121, 111] on div "0905449249 - XE 249 ( [PERSON_NAME] )" at bounding box center [104, 112] width 92 height 8
type input "xe 249"
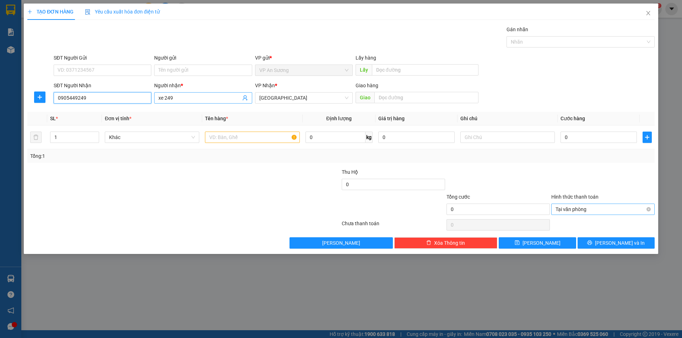
type input "0905449249"
click at [198, 98] on input "xe 249" at bounding box center [199, 98] width 82 height 8
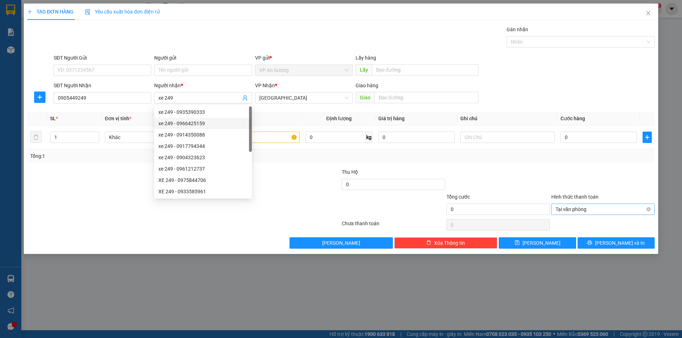
click at [305, 187] on div at bounding box center [288, 180] width 105 height 25
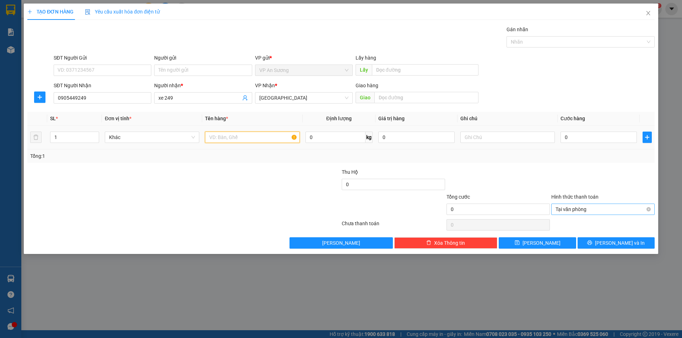
click at [268, 138] on input "text" at bounding box center [252, 137] width 94 height 11
type input "3 bao môn"
click at [448, 102] on input "text" at bounding box center [426, 97] width 104 height 11
click at [543, 39] on div at bounding box center [576, 42] width 137 height 9
type input "vĩnh điện"
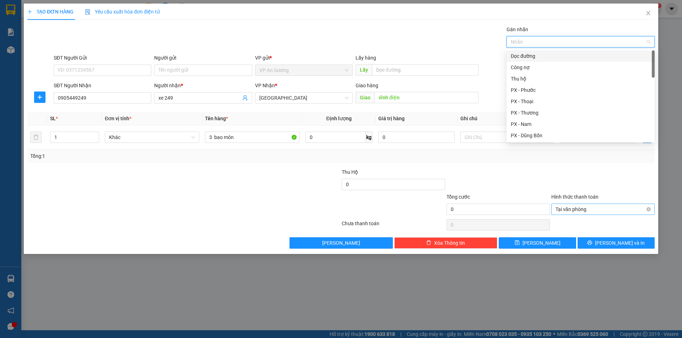
drag, startPoint x: 534, startPoint y: 55, endPoint x: 539, endPoint y: 94, distance: 39.3
click at [535, 59] on div "Dọc đường" at bounding box center [580, 56] width 140 height 8
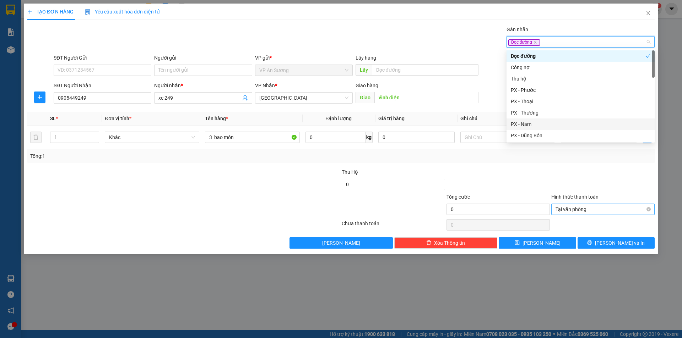
type input "d"
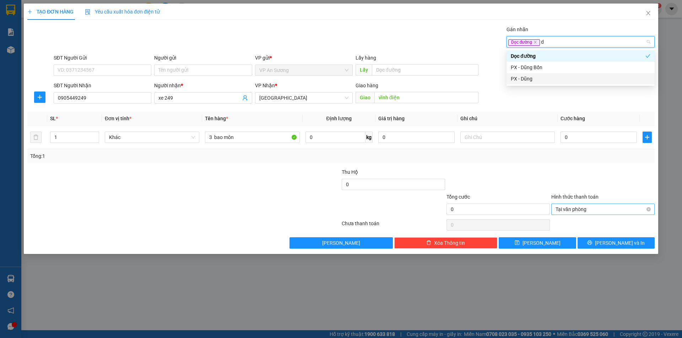
click at [536, 76] on div "PX - Dũng" at bounding box center [580, 79] width 140 height 8
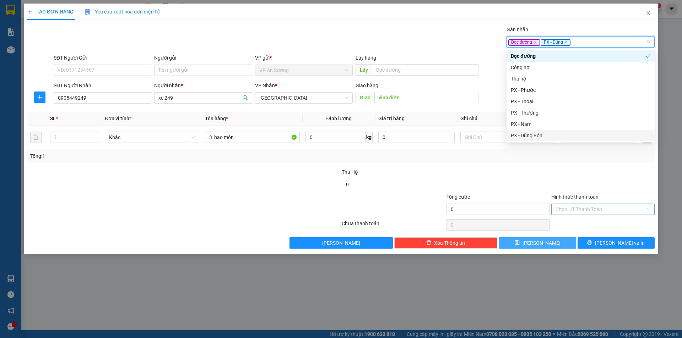
drag, startPoint x: 546, startPoint y: 246, endPoint x: 483, endPoint y: 231, distance: 64.3
click at [545, 246] on button "[PERSON_NAME]" at bounding box center [536, 242] width 77 height 11
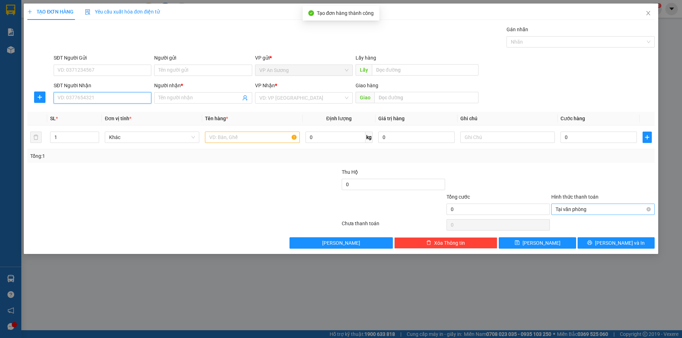
click at [93, 100] on input "SĐT Người Nhận" at bounding box center [103, 97] width 98 height 11
type input "0862678943"
drag, startPoint x: 113, startPoint y: 114, endPoint x: 132, endPoint y: 111, distance: 19.7
click at [118, 113] on div "0862678943 - xe 795" at bounding box center [102, 112] width 89 height 8
type input "xe 795"
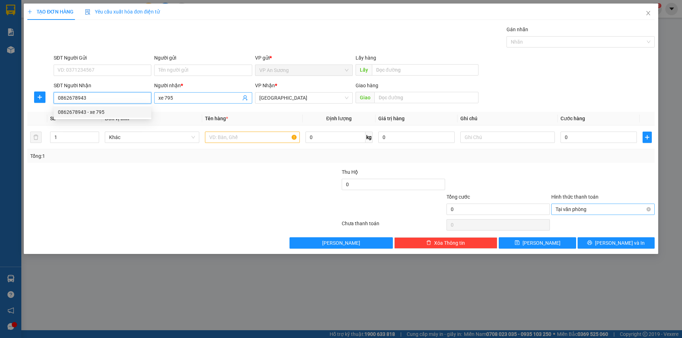
type input "0862678943"
click at [203, 99] on input "xe 795" at bounding box center [199, 98] width 82 height 8
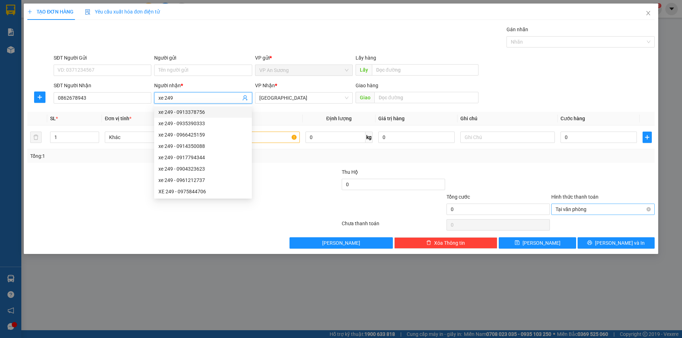
type input "xe 249"
click at [295, 175] on div at bounding box center [288, 180] width 105 height 25
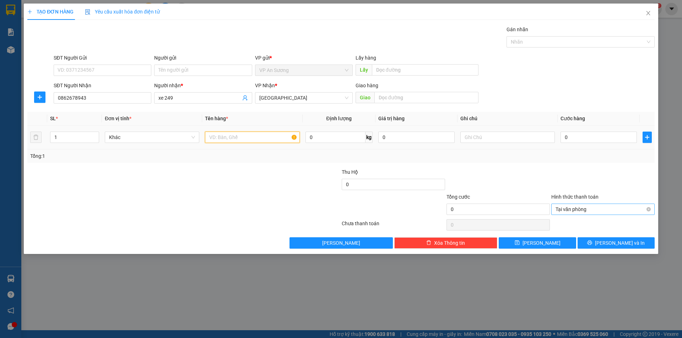
click at [272, 134] on input "text" at bounding box center [252, 137] width 94 height 11
type input "14 bì"
click at [401, 97] on input "text" at bounding box center [426, 97] width 104 height 11
click at [547, 40] on div at bounding box center [576, 42] width 137 height 9
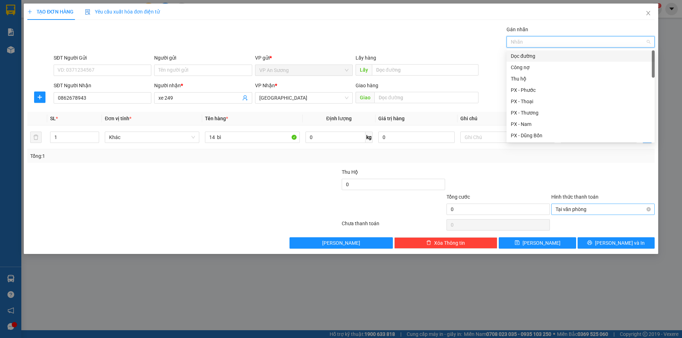
drag, startPoint x: 530, startPoint y: 56, endPoint x: 532, endPoint y: 83, distance: 27.1
click at [530, 59] on div "Dọc đường" at bounding box center [580, 56] width 140 height 8
click at [532, 82] on div "Thu hộ" at bounding box center [580, 79] width 140 height 8
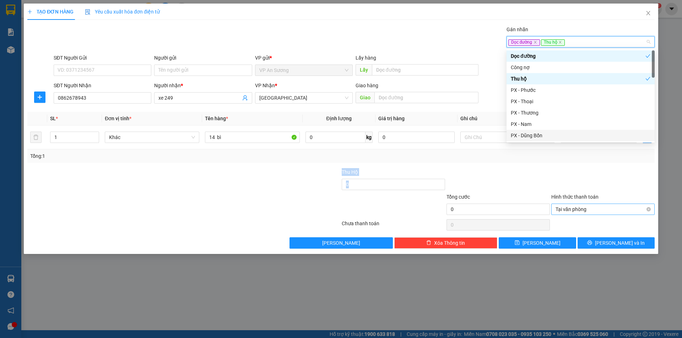
drag, startPoint x: 534, startPoint y: 164, endPoint x: 582, endPoint y: 151, distance: 49.6
click at [535, 164] on div "Transit Pickup Surcharge Ids Transit Deliver Surcharge Ids Transit Deliver Surc…" at bounding box center [340, 137] width 627 height 223
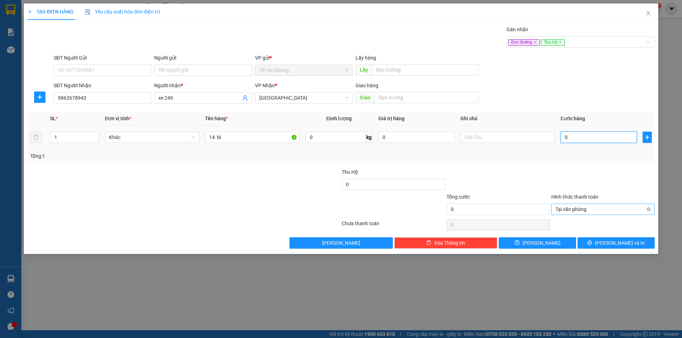
click at [590, 138] on input "0" at bounding box center [598, 137] width 76 height 11
type input "4"
type input "40"
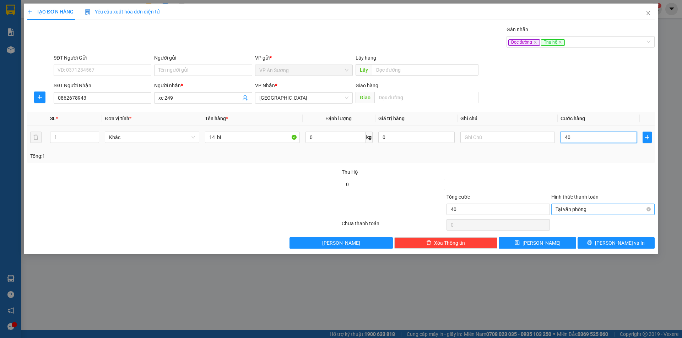
type input "400"
click at [411, 182] on input "0" at bounding box center [393, 184] width 103 height 11
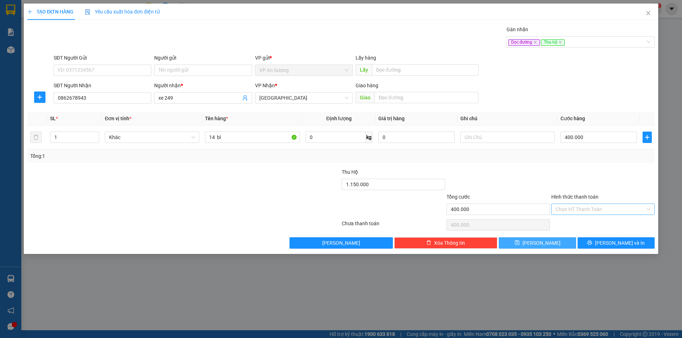
click at [535, 243] on button "[PERSON_NAME]" at bounding box center [536, 242] width 77 height 11
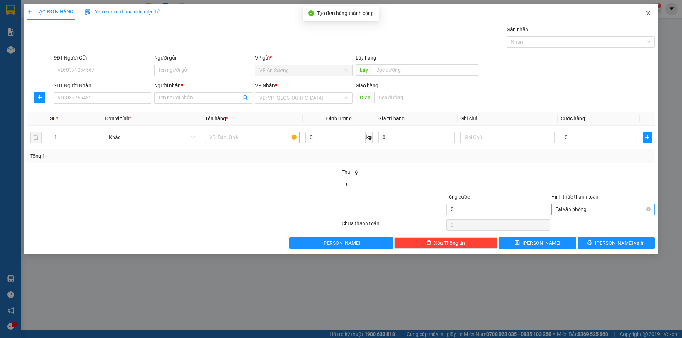
click at [648, 16] on icon "close" at bounding box center [648, 13] width 6 height 6
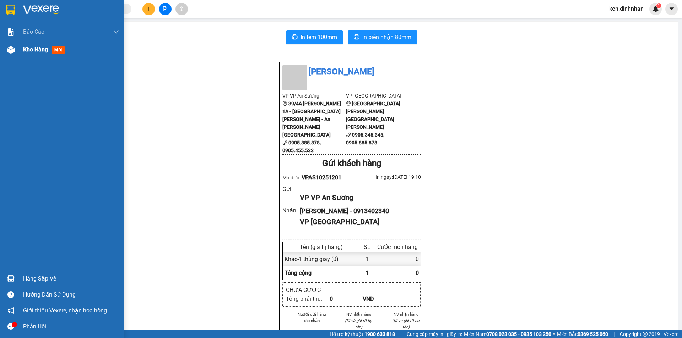
click at [27, 49] on span "Kho hàng" at bounding box center [35, 49] width 25 height 7
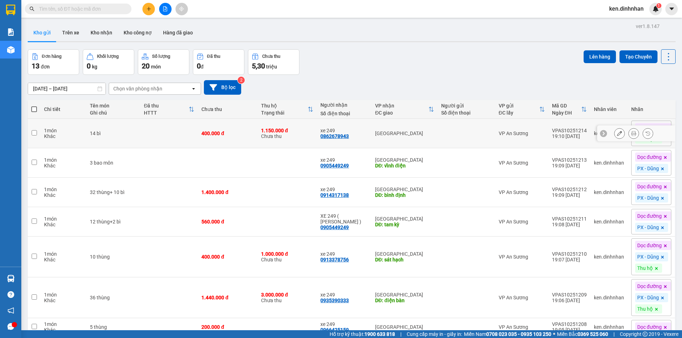
click at [277, 132] on div "1.150.000 đ" at bounding box center [287, 131] width 52 height 6
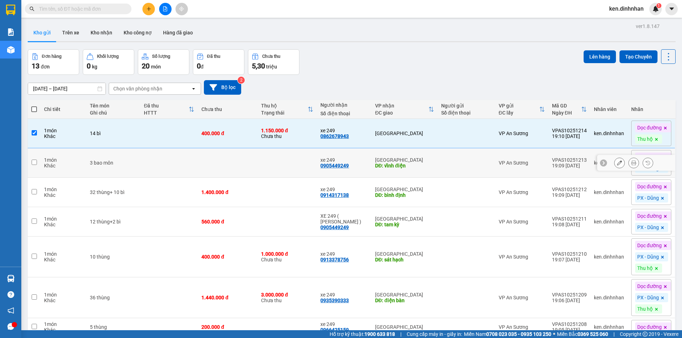
drag, startPoint x: 283, startPoint y: 158, endPoint x: 286, endPoint y: 175, distance: 17.4
click at [283, 159] on td at bounding box center [286, 162] width 59 height 29
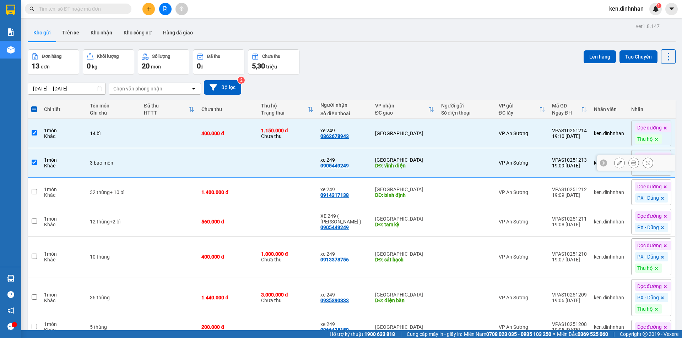
drag, startPoint x: 286, startPoint y: 185, endPoint x: 286, endPoint y: 192, distance: 6.7
click at [286, 188] on td at bounding box center [286, 192] width 59 height 29
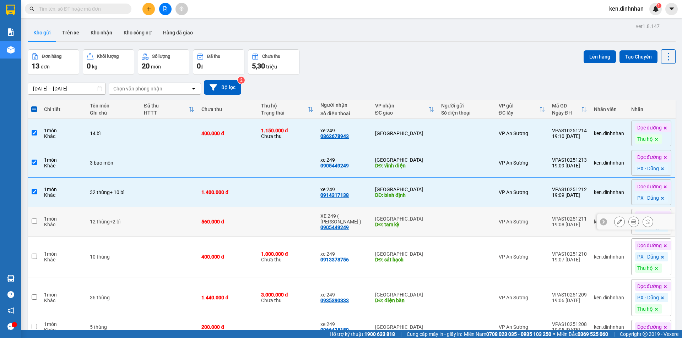
drag, startPoint x: 288, startPoint y: 225, endPoint x: 279, endPoint y: 251, distance: 27.3
click at [289, 228] on td at bounding box center [286, 221] width 59 height 29
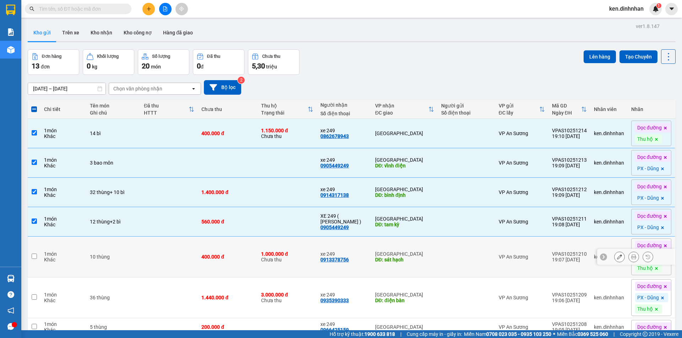
click at [279, 253] on div "1.000.000 đ" at bounding box center [287, 254] width 52 height 6
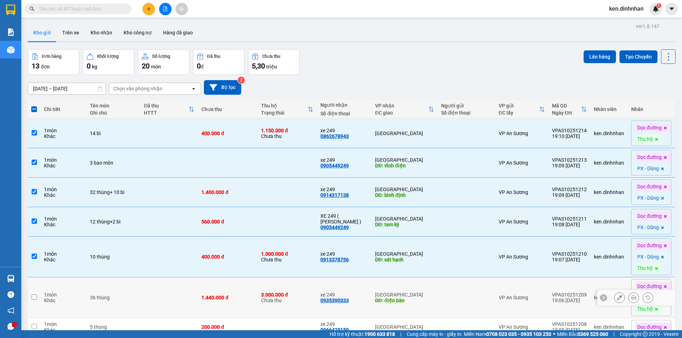
click at [280, 301] on div "3.000.000 [PERSON_NAME] thu" at bounding box center [287, 297] width 52 height 11
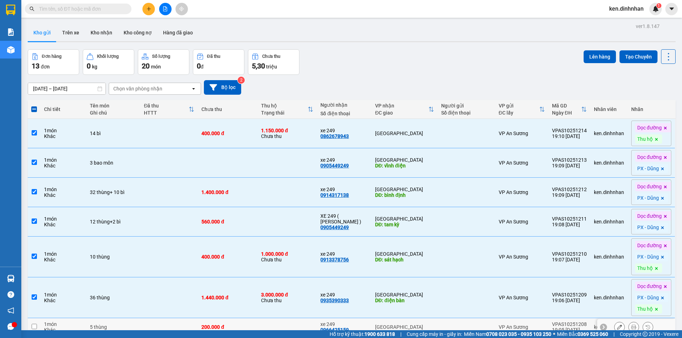
click at [288, 322] on td at bounding box center [286, 327] width 59 height 18
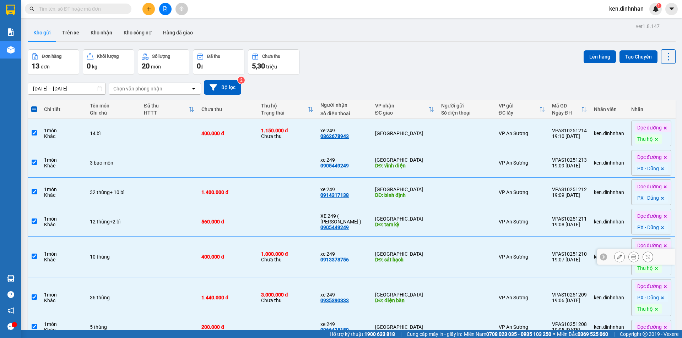
scroll to position [89, 0]
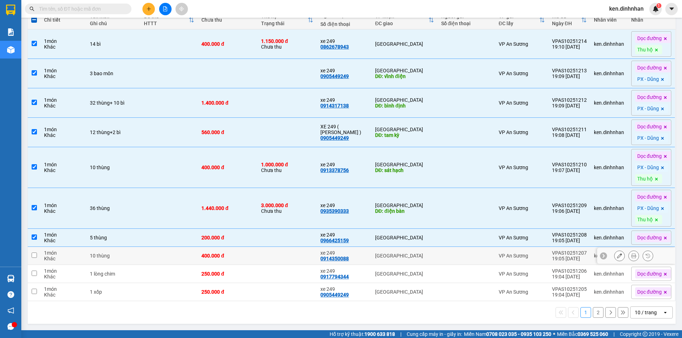
click at [307, 256] on td at bounding box center [286, 256] width 59 height 18
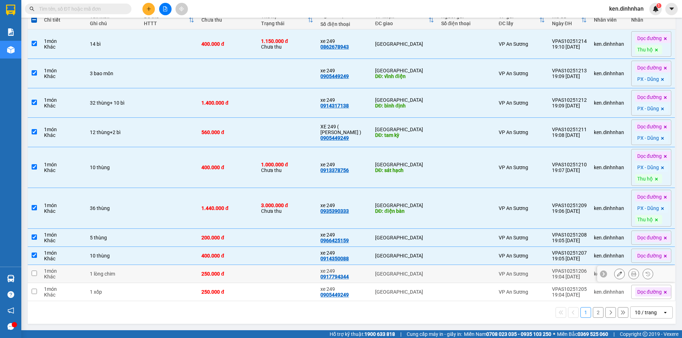
click at [313, 278] on td at bounding box center [286, 274] width 59 height 18
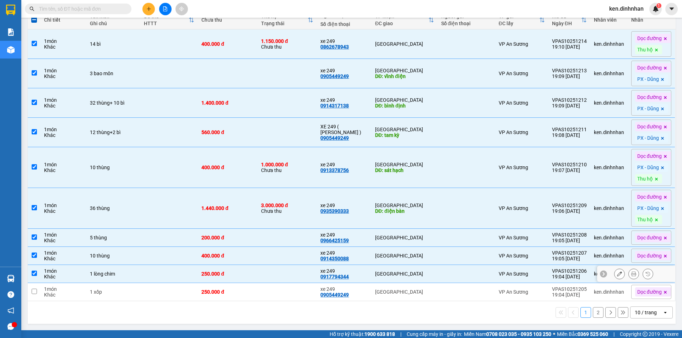
drag, startPoint x: 304, startPoint y: 294, endPoint x: 329, endPoint y: 280, distance: 28.3
click at [305, 294] on td at bounding box center [286, 292] width 59 height 18
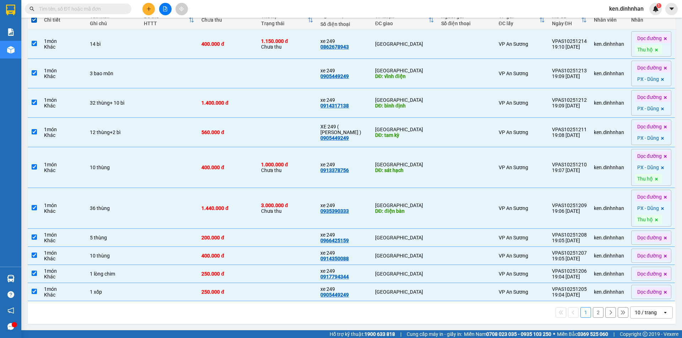
scroll to position [18, 0]
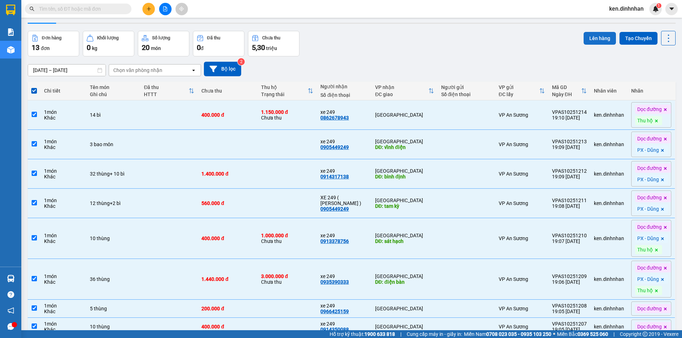
click at [592, 36] on button "Lên hàng" at bounding box center [599, 38] width 32 height 13
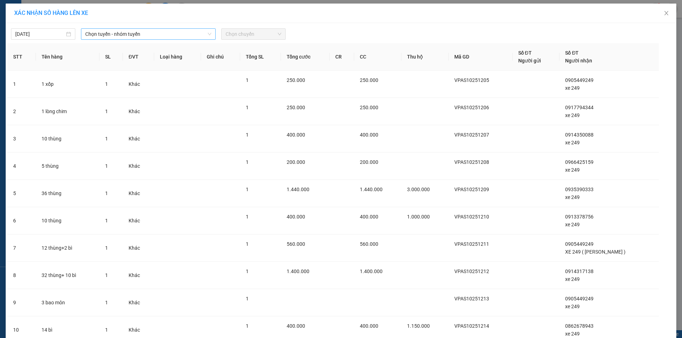
click at [131, 37] on span "Chọn tuyến - nhóm tuyến" at bounding box center [148, 34] width 126 height 11
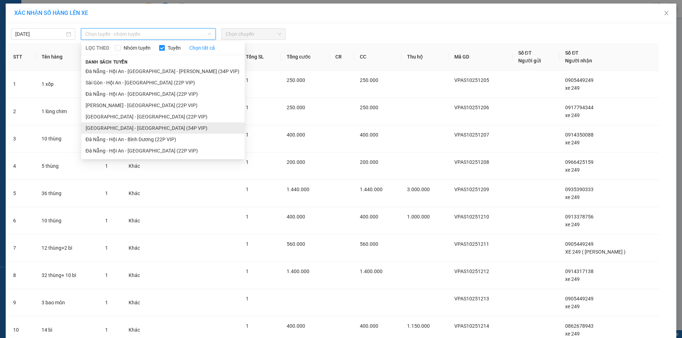
click at [123, 129] on li "[GEOGRAPHIC_DATA] - [GEOGRAPHIC_DATA] (34P VIP)" at bounding box center [162, 127] width 163 height 11
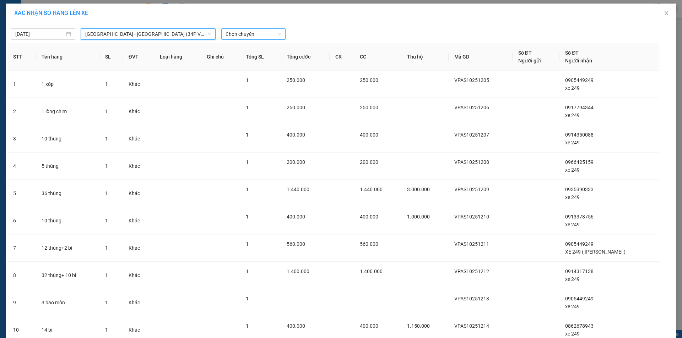
click at [272, 38] on span "Chọn chuyến" at bounding box center [253, 34] width 56 height 11
drag, startPoint x: 256, startPoint y: 56, endPoint x: 269, endPoint y: 54, distance: 13.3
click at [257, 56] on div "08:30 - 43H-092.49" at bounding box center [250, 60] width 55 height 8
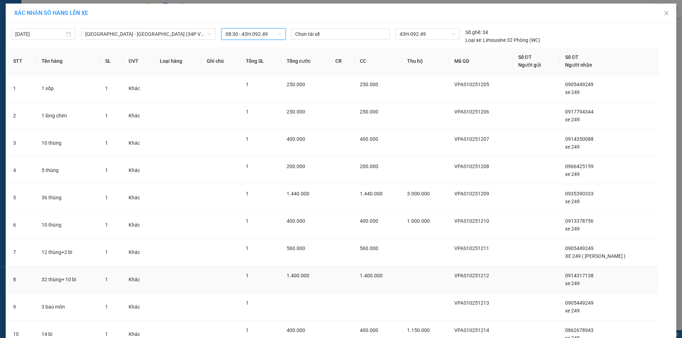
scroll to position [62, 0]
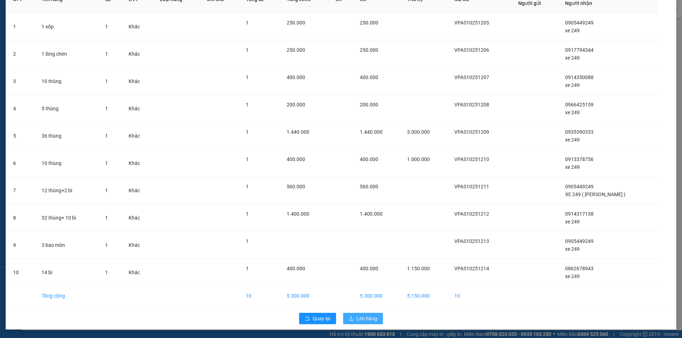
drag, startPoint x: 354, startPoint y: 316, endPoint x: 330, endPoint y: 308, distance: 24.7
click at [353, 316] on button "Lên hàng" at bounding box center [363, 318] width 40 height 11
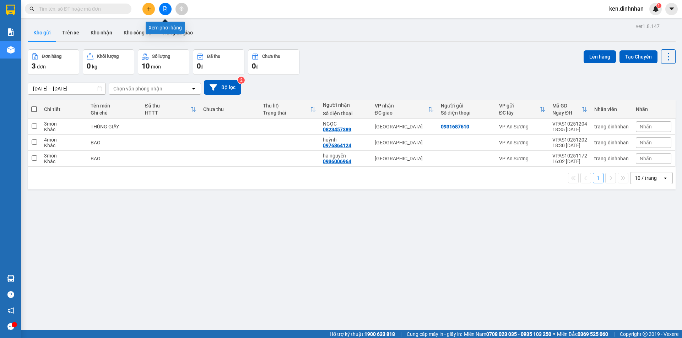
click at [166, 7] on icon "file-add" at bounding box center [165, 8] width 5 height 5
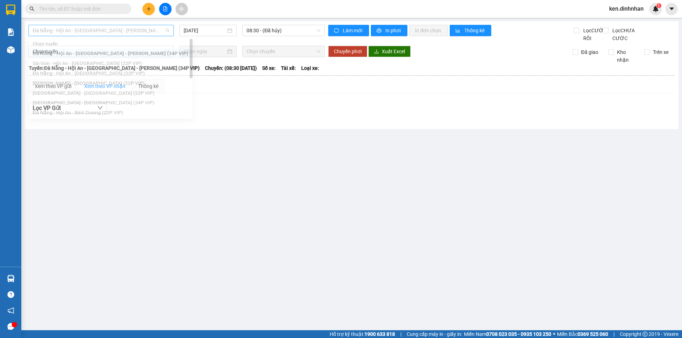
click at [130, 33] on span "Đà Nẵng - Hội An - [GEOGRAPHIC_DATA] - [PERSON_NAME] (34P VIP)" at bounding box center [101, 30] width 137 height 11
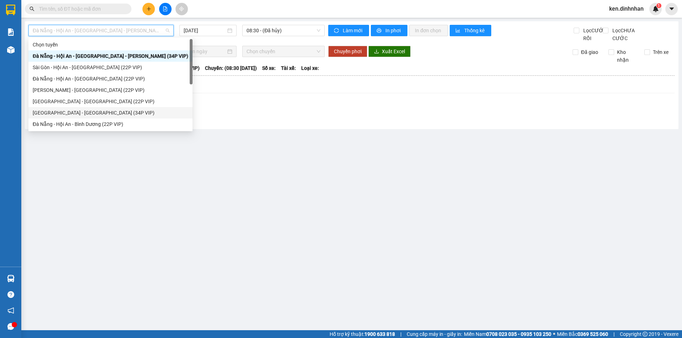
click at [71, 111] on div "[GEOGRAPHIC_DATA] - [GEOGRAPHIC_DATA] (34P VIP)" at bounding box center [110, 113] width 155 height 8
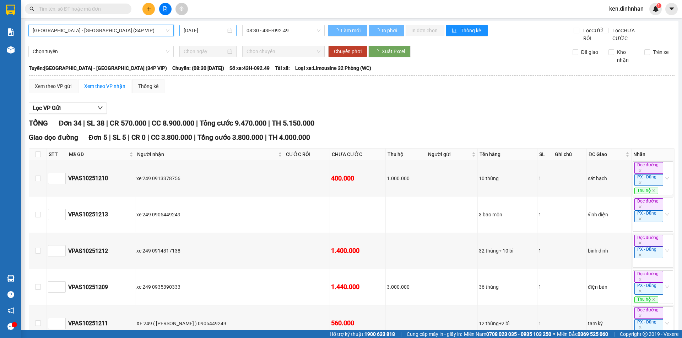
click at [210, 28] on input "[DATE]" at bounding box center [205, 31] width 42 height 8
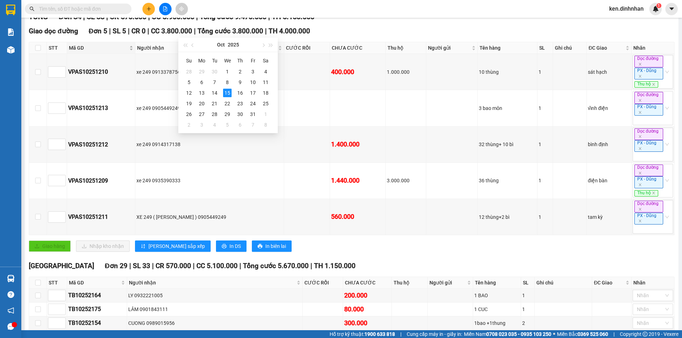
scroll to position [35, 0]
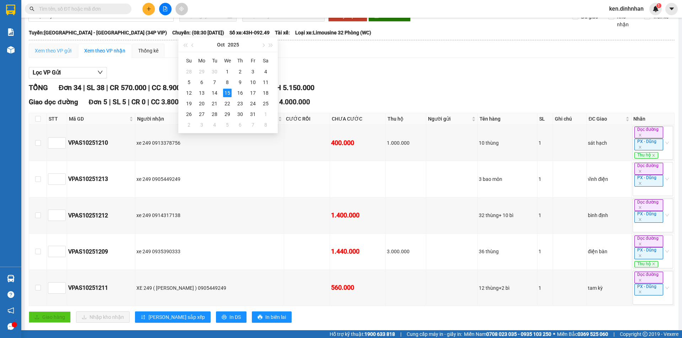
click at [51, 58] on div "Xem theo VP gửi" at bounding box center [53, 51] width 49 height 14
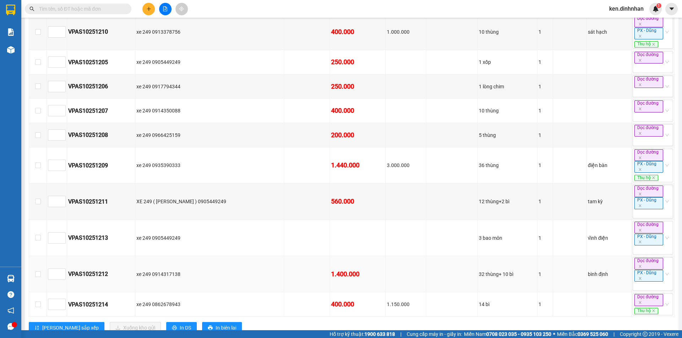
scroll to position [569, 0]
